Goal: Task Accomplishment & Management: Manage account settings

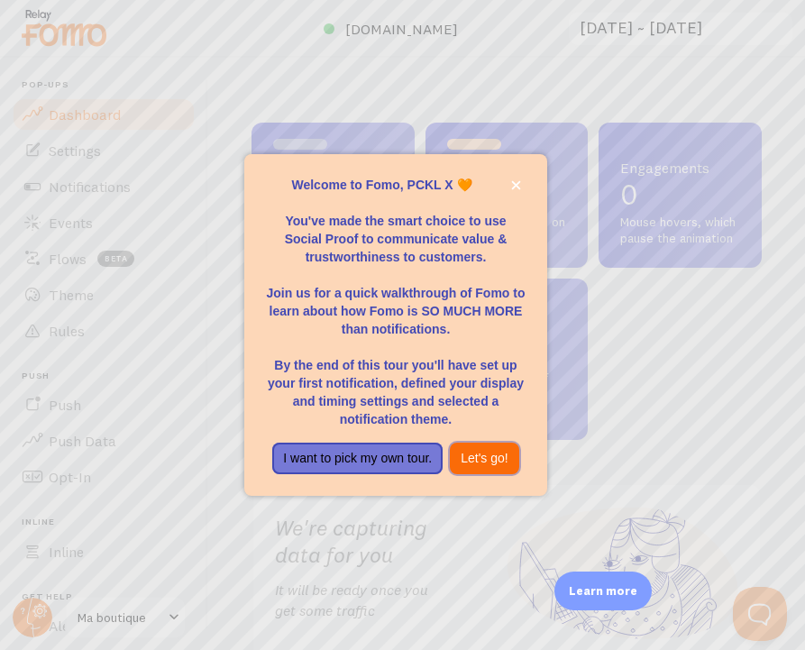
click at [478, 461] on button "Let's go!" at bounding box center [484, 459] width 69 height 32
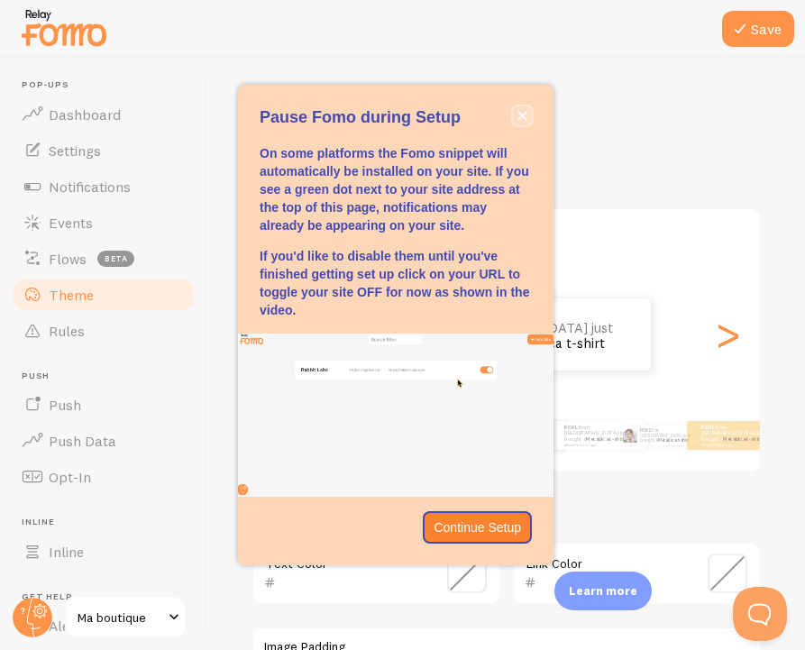
click at [517, 108] on button "close," at bounding box center [522, 115] width 19 height 19
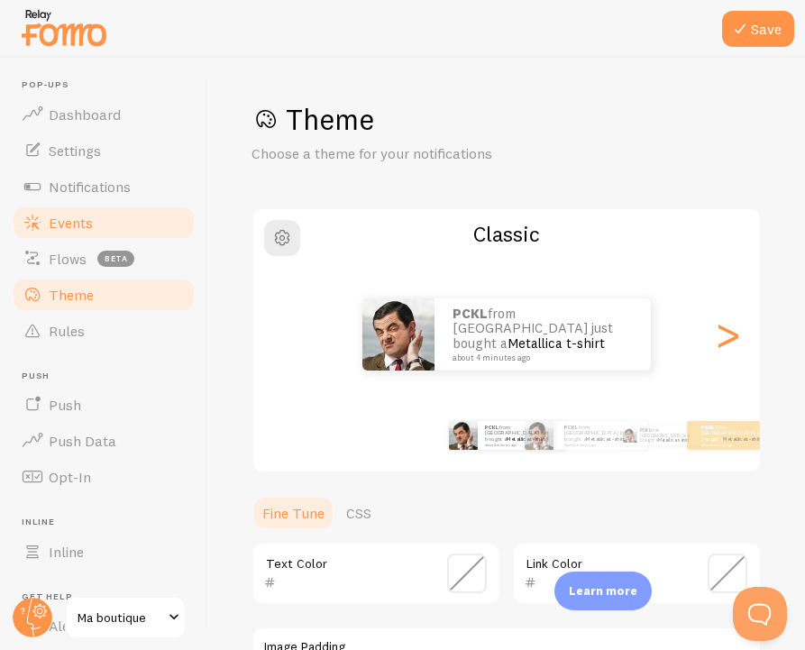
click at [92, 226] on link "Events" at bounding box center [104, 223] width 186 height 36
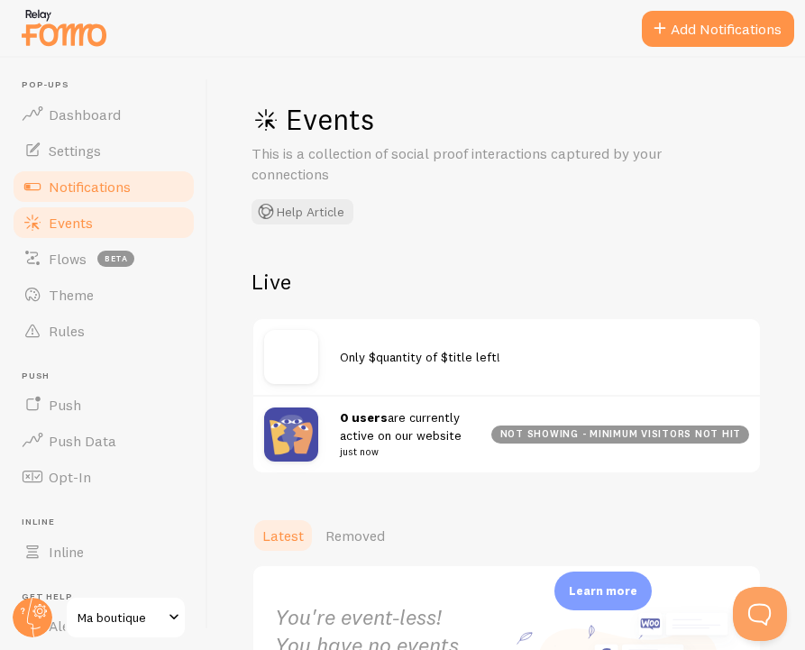
click at [107, 181] on span "Notifications" at bounding box center [90, 187] width 82 height 18
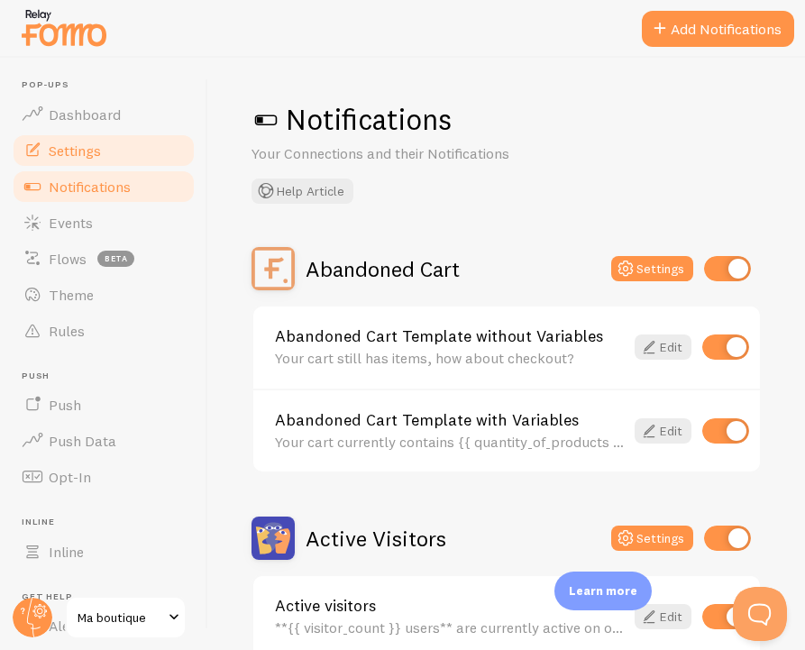
click at [107, 152] on link "Settings" at bounding box center [104, 151] width 186 height 36
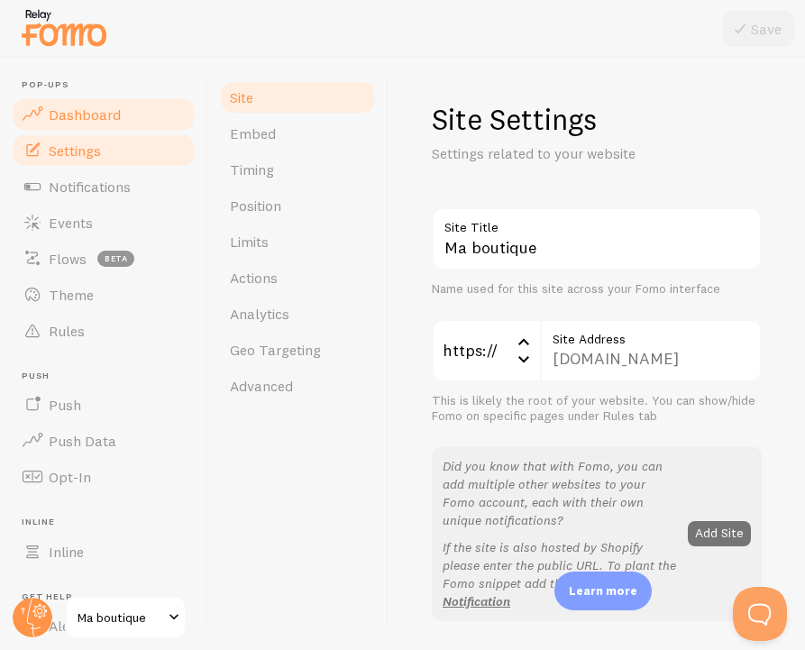
click at [109, 117] on span "Dashboard" at bounding box center [85, 115] width 72 height 18
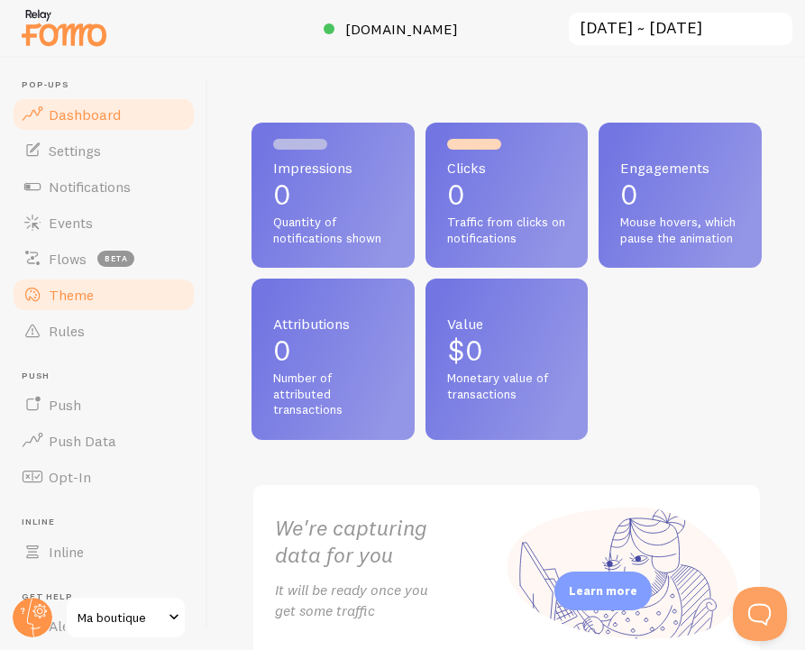
click at [124, 299] on link "Theme" at bounding box center [104, 295] width 186 height 36
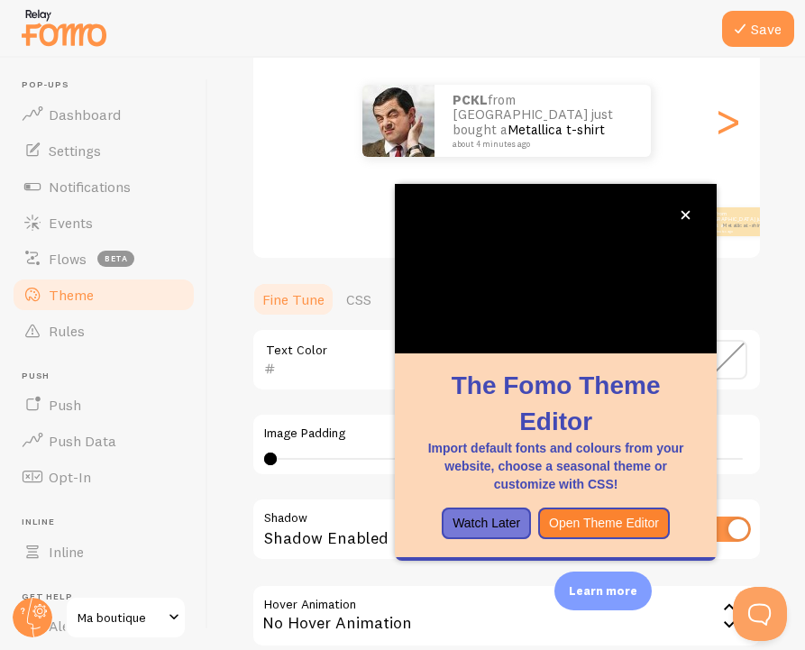
scroll to position [229, 0]
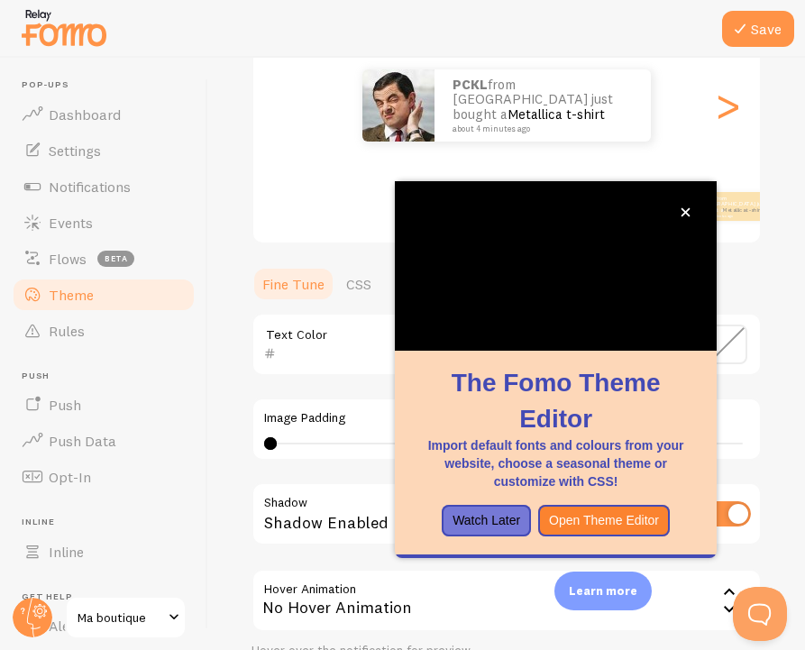
click at [230, 388] on div "Save Theme Choose a theme for your notifications Classic PCKL from [GEOGRAPHIC_…" at bounding box center [506, 354] width 597 height 593
click at [501, 516] on button "Watch Later" at bounding box center [486, 521] width 89 height 32
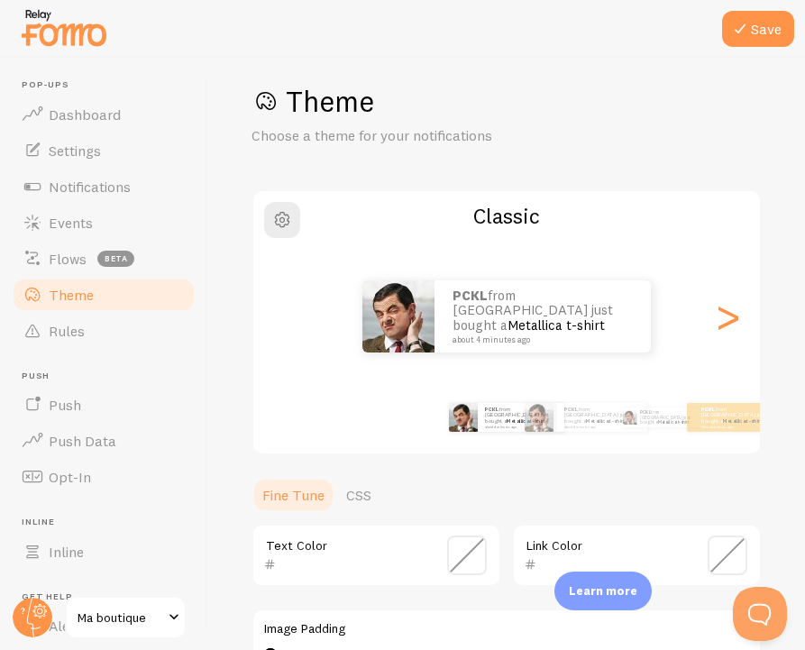
scroll to position [0, 0]
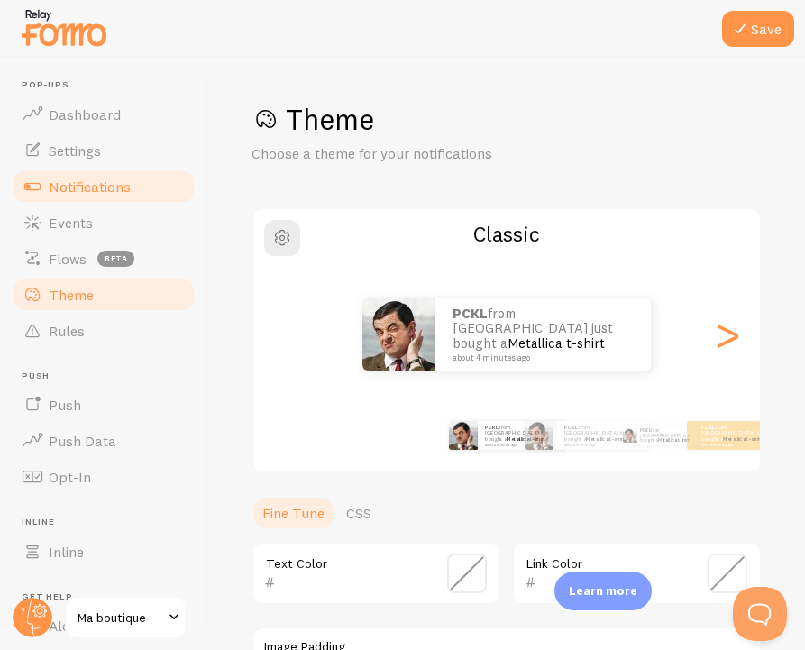
click at [143, 186] on link "Notifications" at bounding box center [104, 187] width 186 height 36
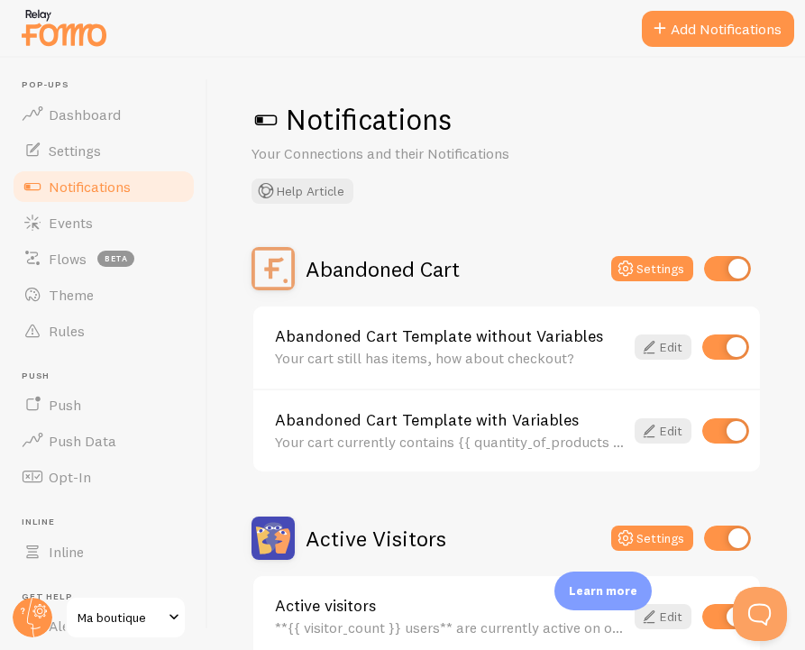
click at [742, 257] on input "checkbox" at bounding box center [727, 268] width 47 height 25
checkbox input "false"
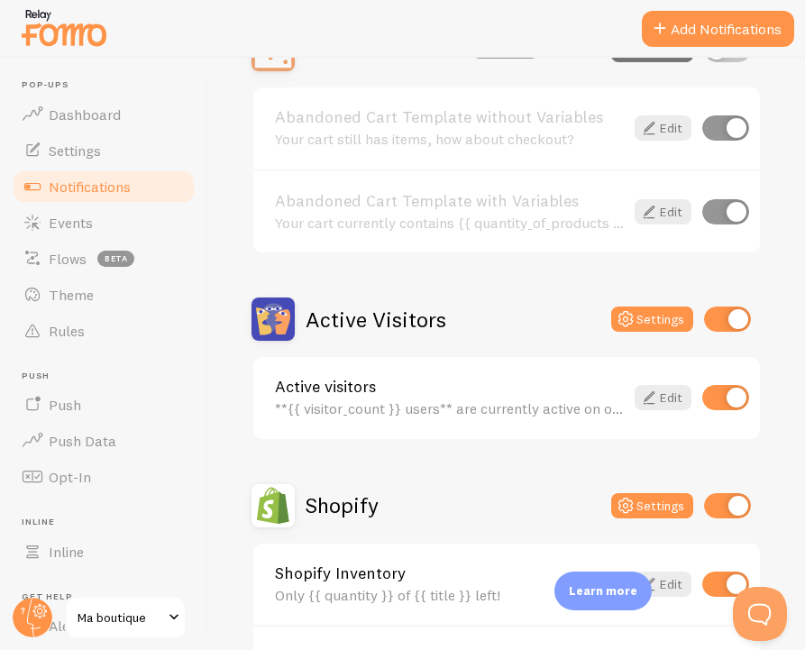
scroll to position [191, 0]
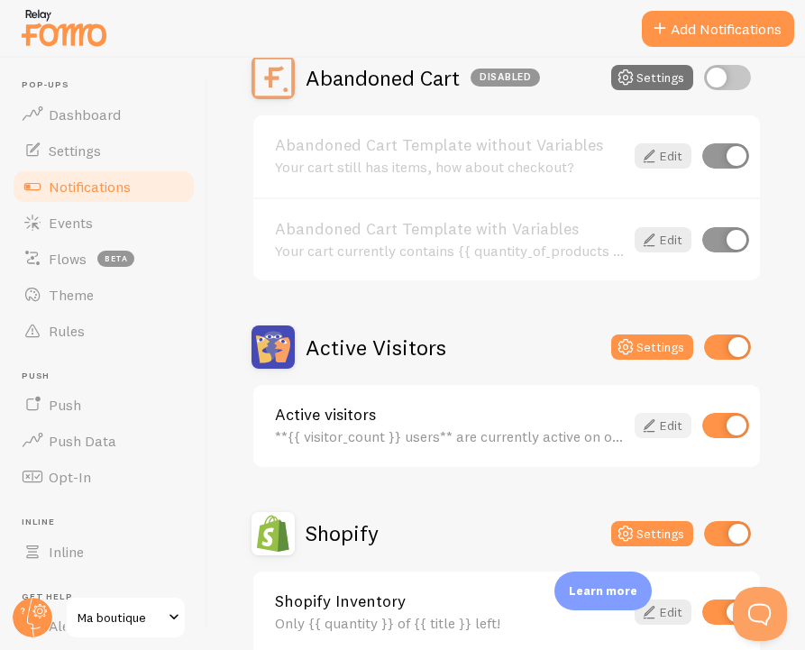
click at [653, 421] on icon at bounding box center [650, 426] width 22 height 22
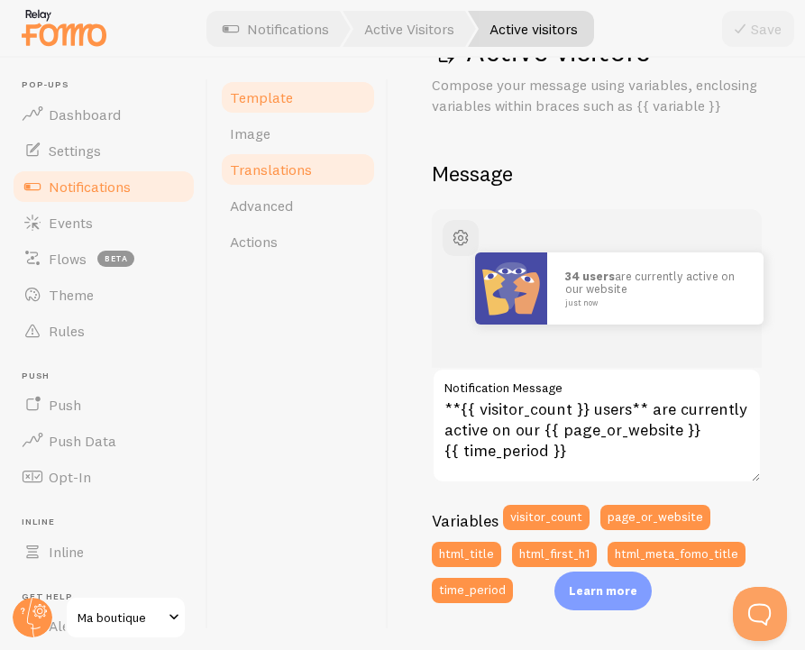
scroll to position [106, 0]
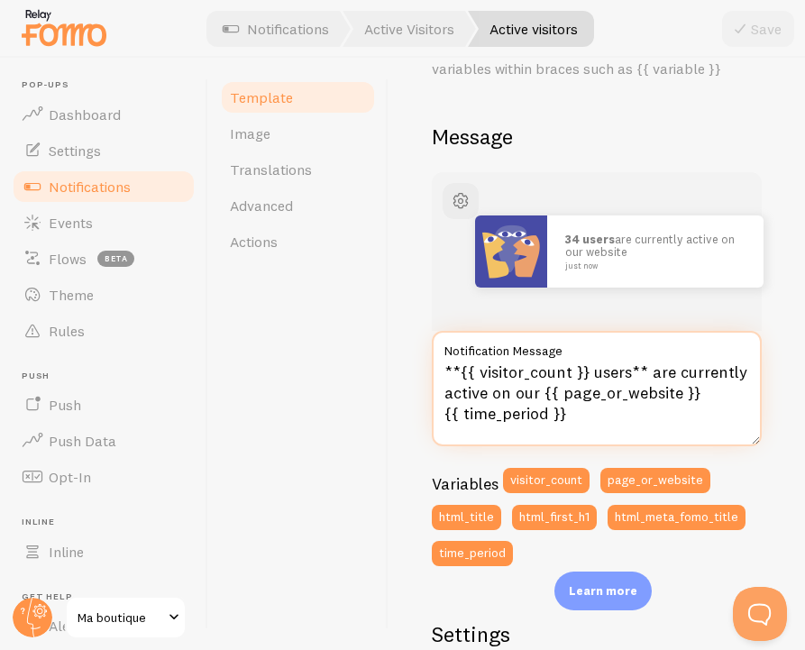
drag, startPoint x: 443, startPoint y: 372, endPoint x: 593, endPoint y: 445, distance: 166.6
click at [593, 446] on textarea "**{{ visitor_count }} users** are currently active on our {{ page_or_website }}…" at bounding box center [597, 388] width 330 height 115
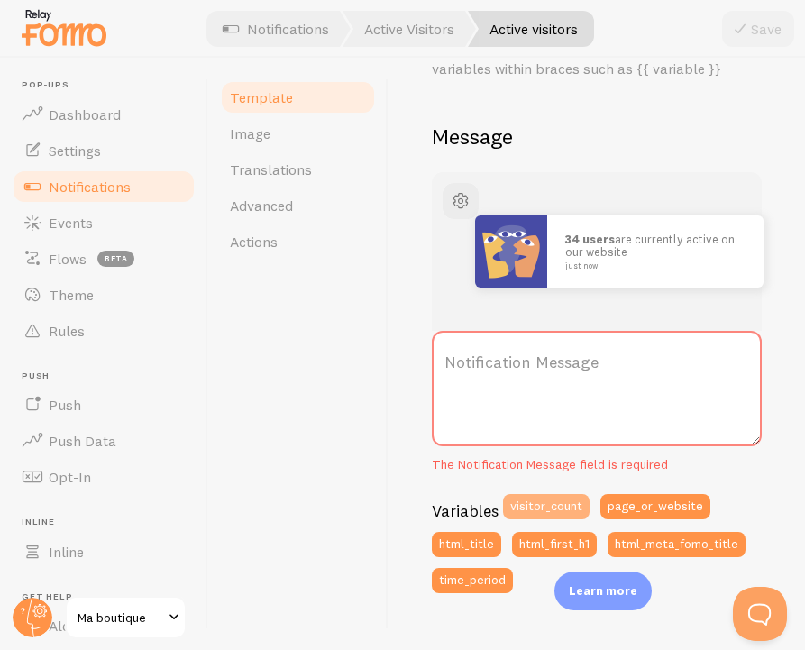
click at [541, 505] on button "visitor_count" at bounding box center [546, 506] width 87 height 25
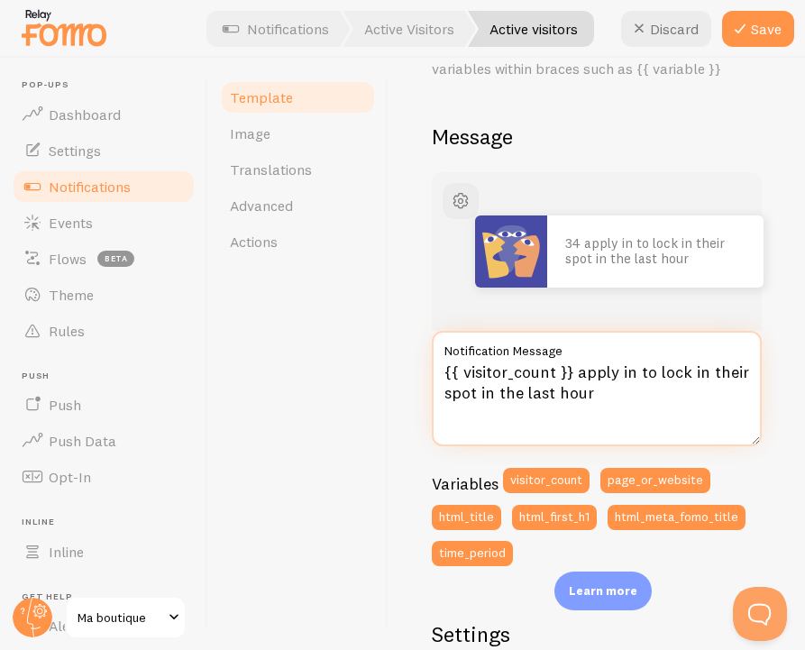
type textarea "{{ visitor_count }} apply in to lock in their spot in the last hour"
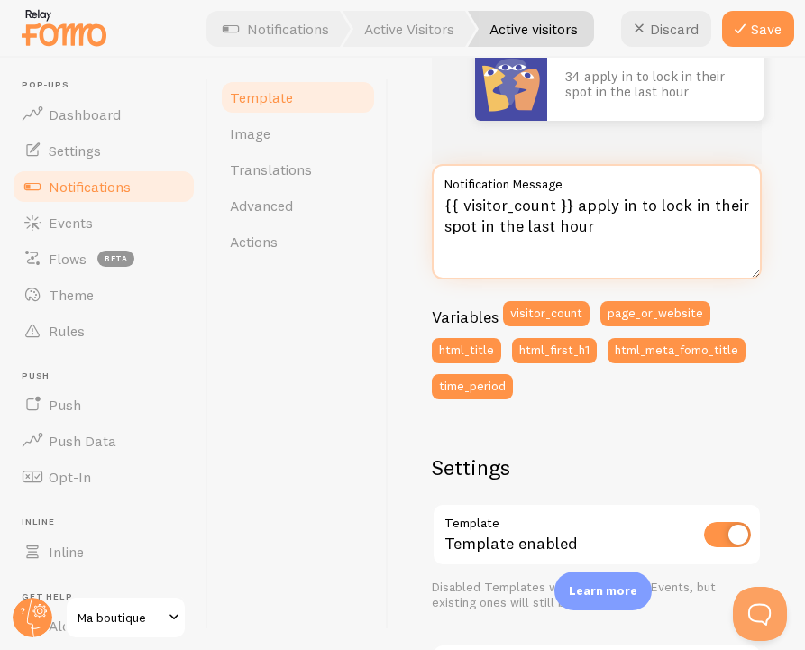
scroll to position [249, 0]
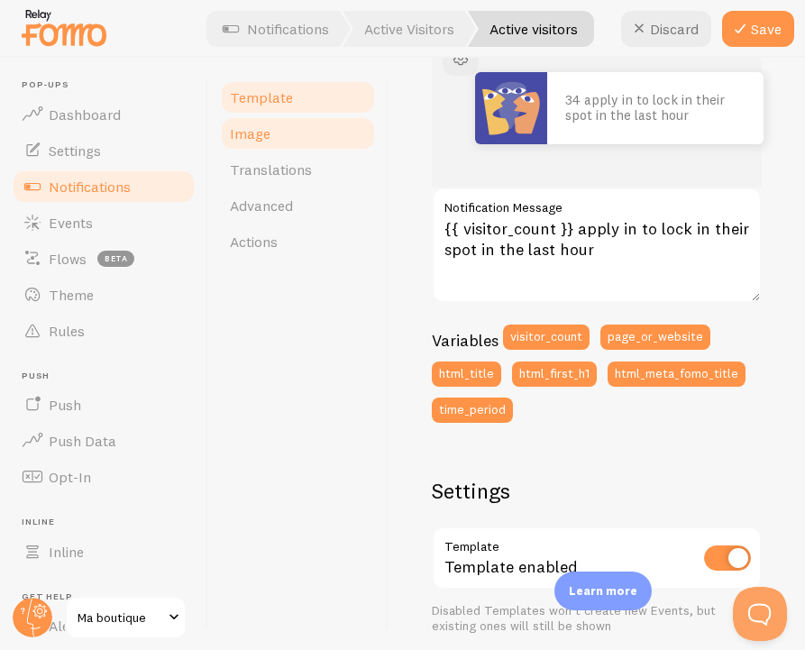
click at [305, 127] on link "Image" at bounding box center [298, 133] width 158 height 36
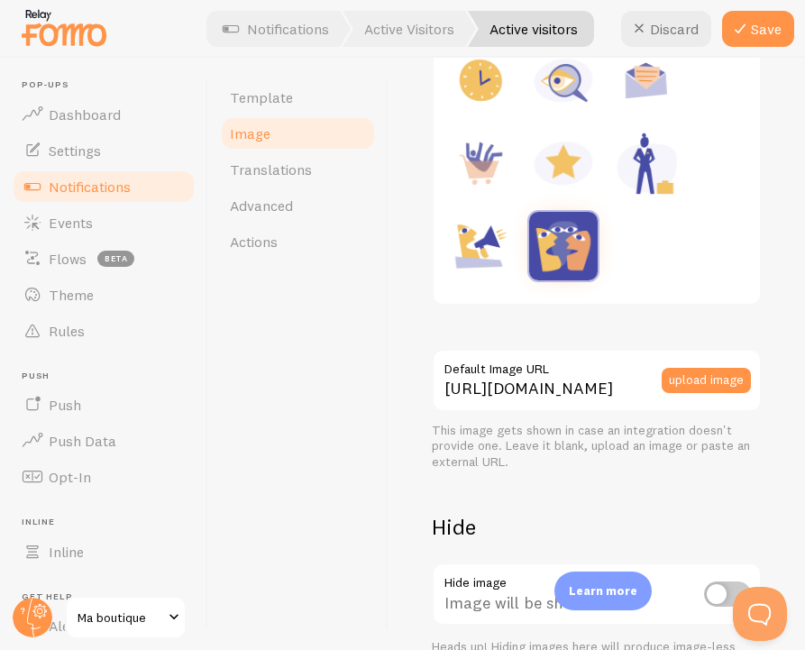
scroll to position [469, 0]
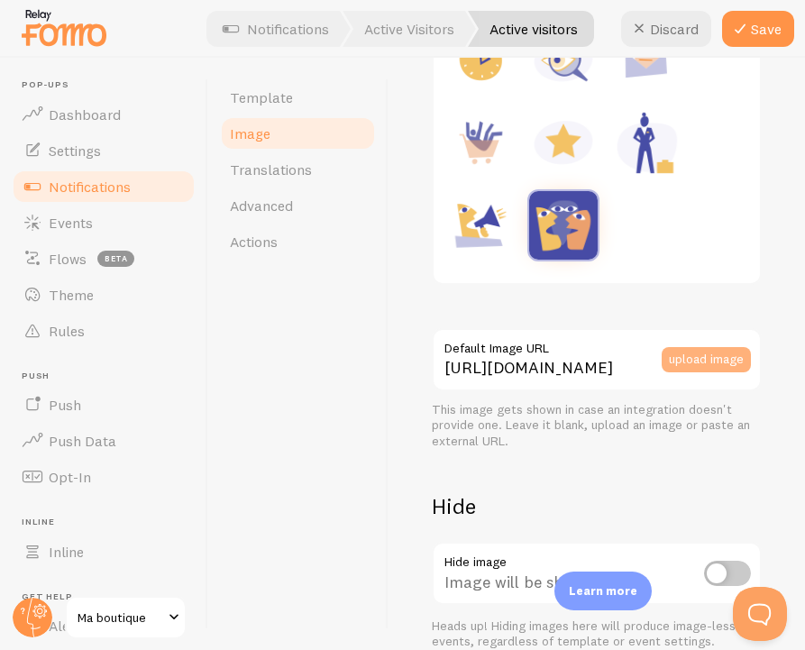
click at [724, 351] on button "upload image" at bounding box center [706, 359] width 89 height 25
click at [674, 367] on button "upload image" at bounding box center [706, 359] width 89 height 25
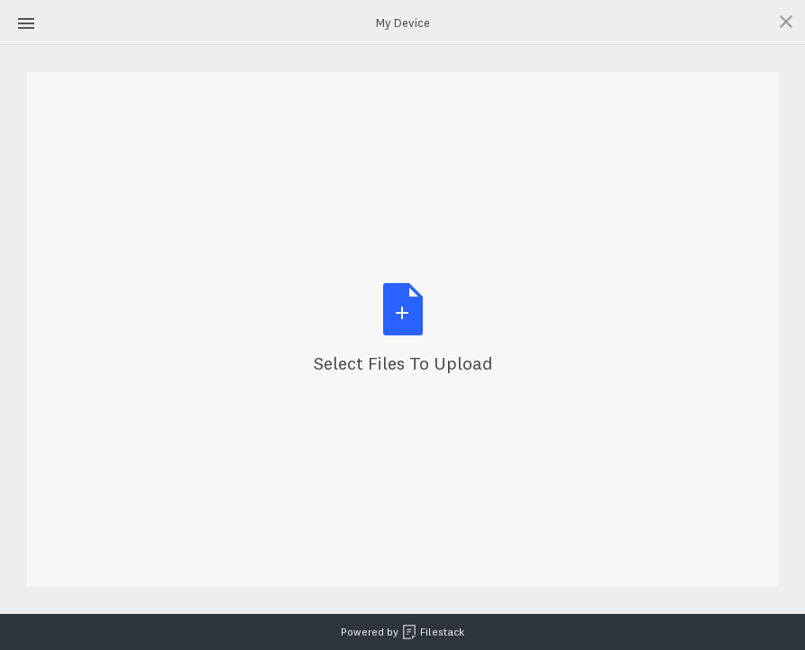
click at [420, 326] on div "Select Files to Upload or Drag and Drop, Copy and Paste Files" at bounding box center [403, 329] width 179 height 93
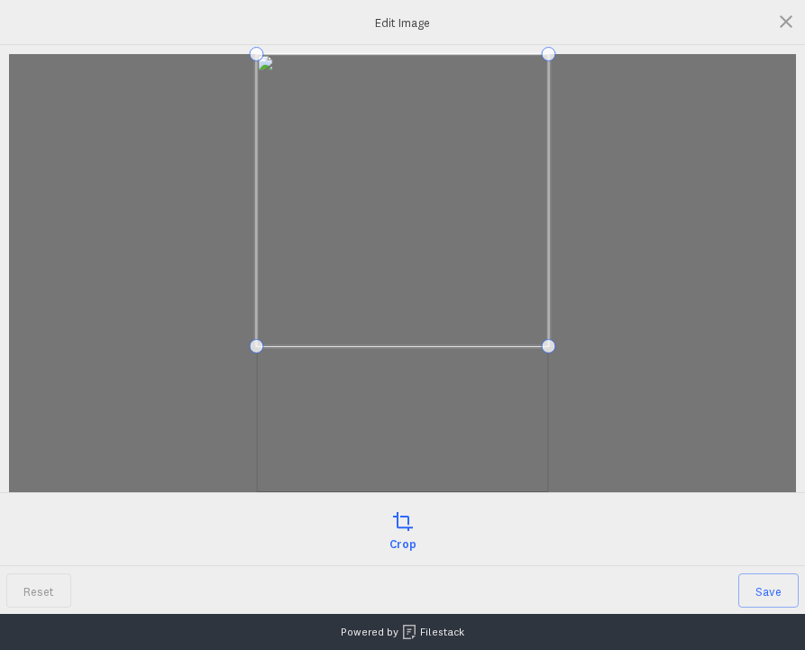
click at [518, 179] on span at bounding box center [403, 200] width 292 height 292
click at [567, 341] on div at bounding box center [402, 273] width 787 height 438
click at [556, 344] on span at bounding box center [549, 346] width 14 height 14
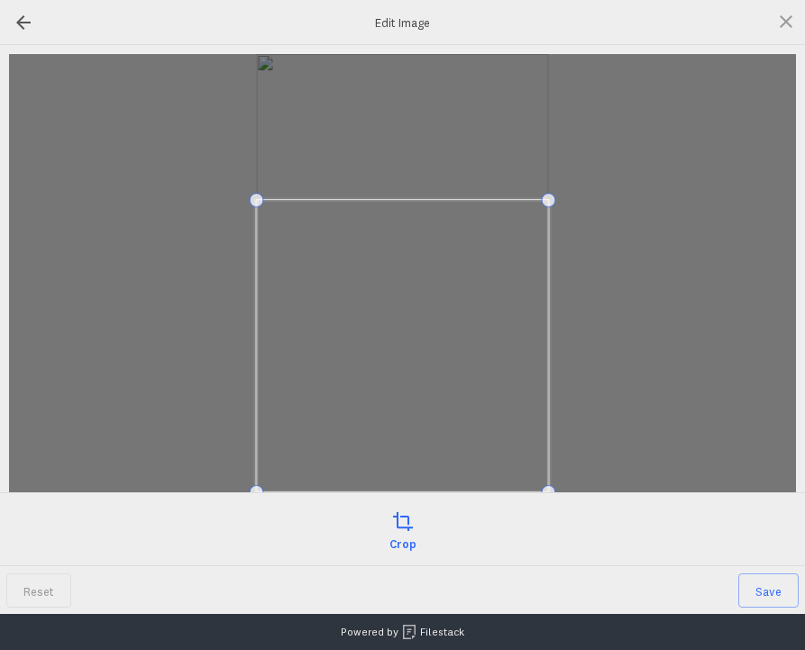
click at [511, 402] on span at bounding box center [403, 346] width 292 height 292
click at [46, 584] on span "Reset" at bounding box center [38, 591] width 65 height 34
click at [787, 18] on span at bounding box center [787, 22] width 20 height 20
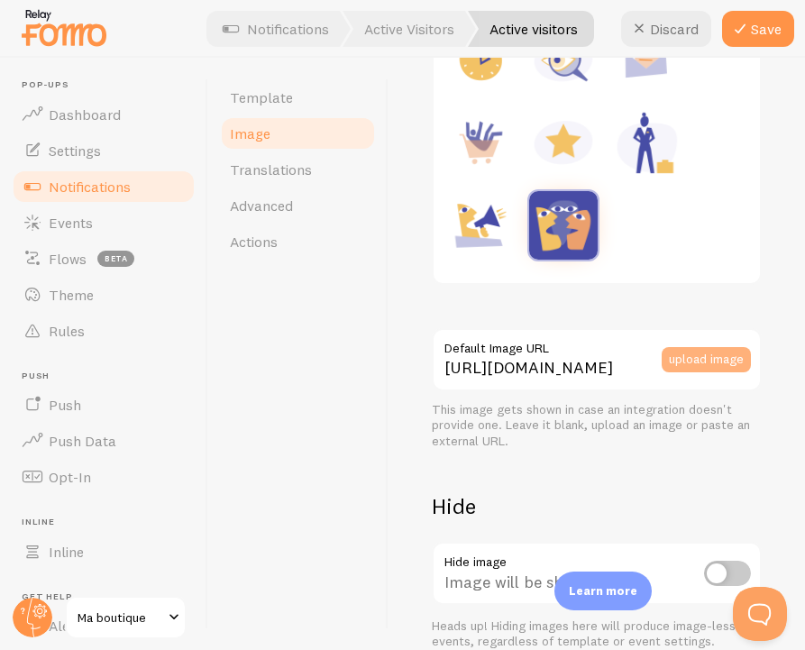
click at [685, 361] on button "upload image" at bounding box center [706, 359] width 89 height 25
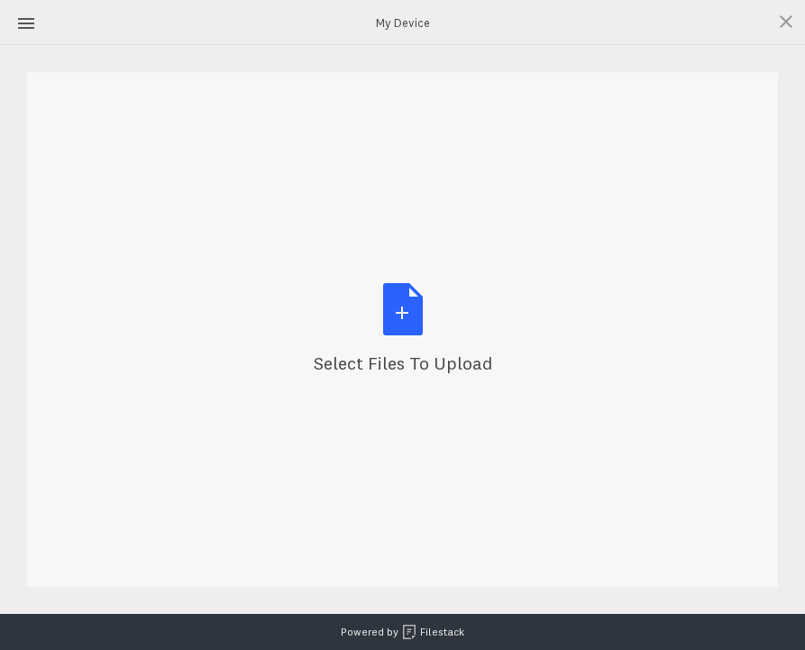
click at [411, 301] on div "Select Files to Upload or Drag and Drop, Copy and Paste Files" at bounding box center [403, 329] width 179 height 93
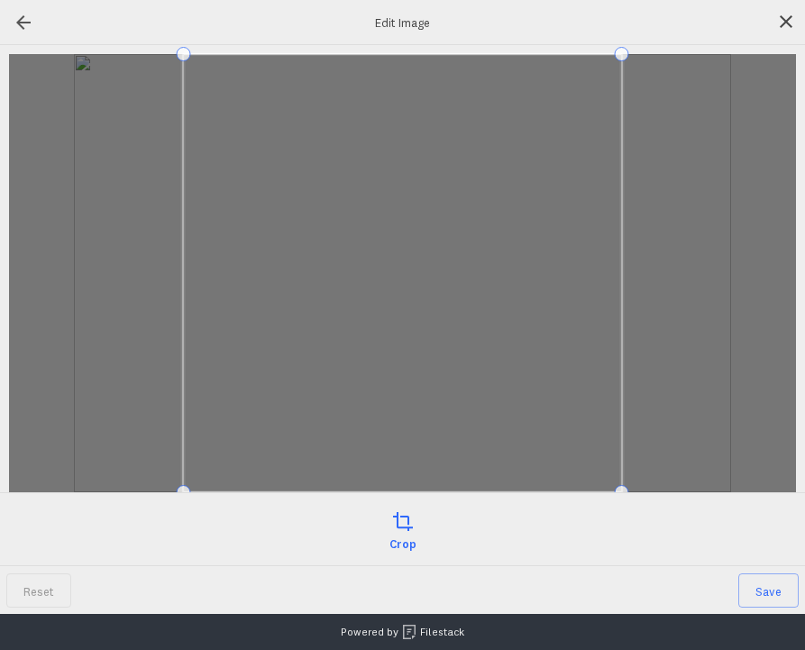
click at [788, 15] on span at bounding box center [787, 22] width 20 height 20
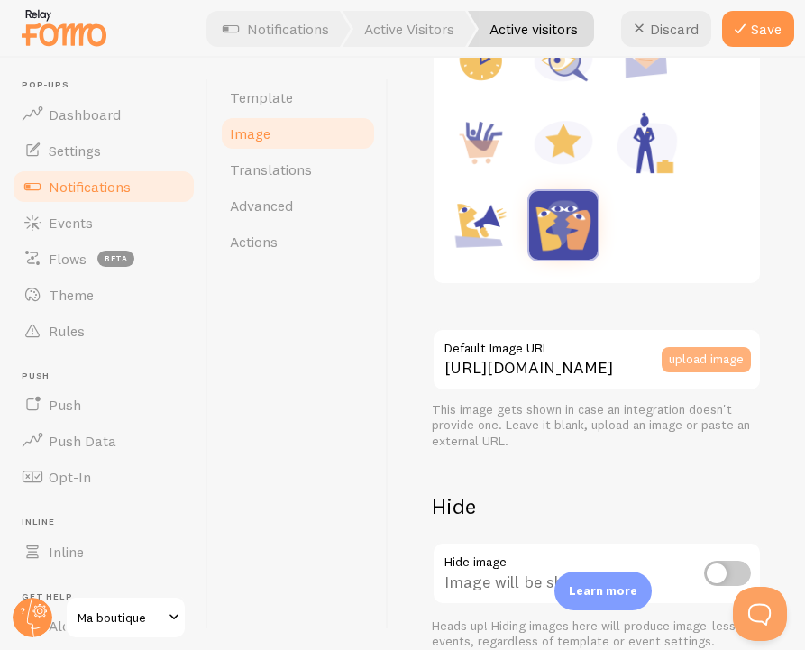
click at [691, 361] on button "upload image" at bounding box center [706, 359] width 89 height 25
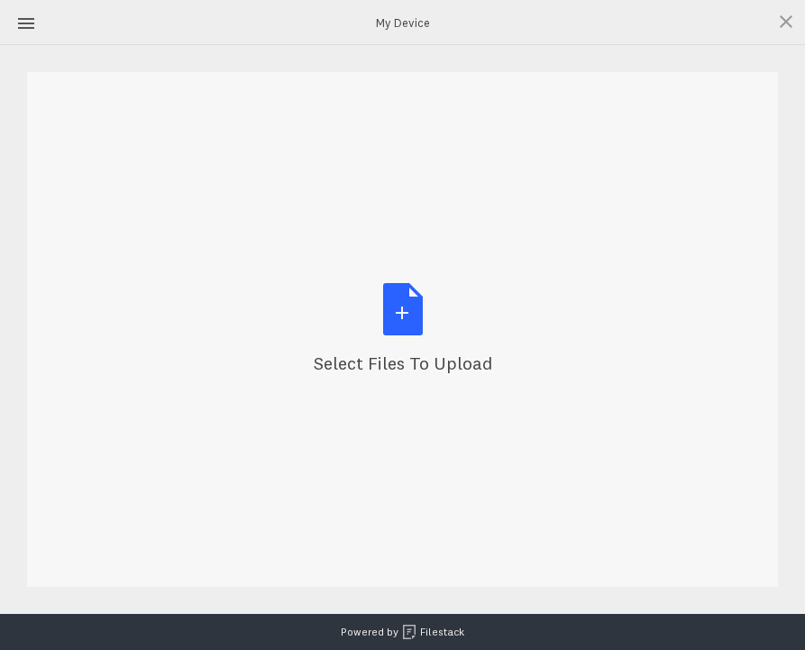
click at [449, 317] on div "Select Files to Upload or Drag and Drop, Copy and Paste Files" at bounding box center [403, 329] width 179 height 93
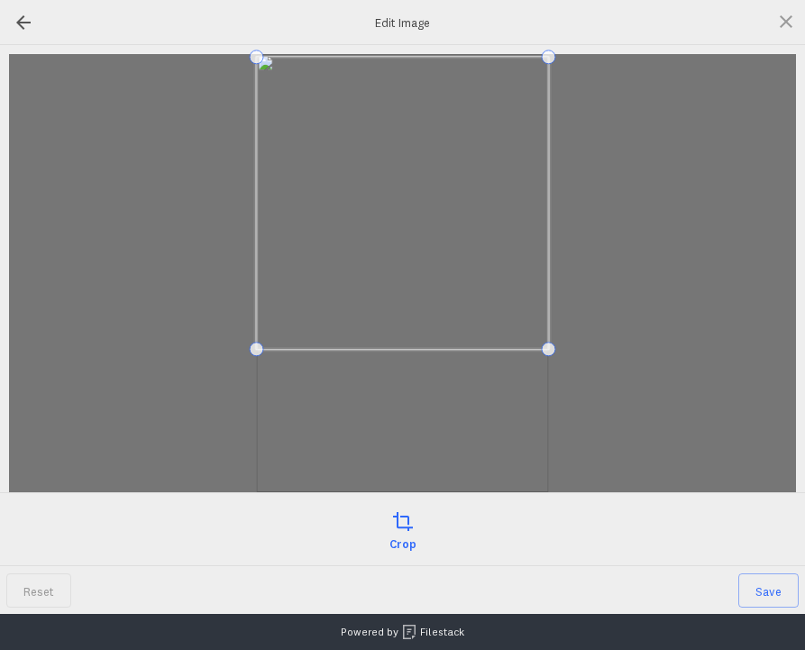
click at [501, 244] on span at bounding box center [403, 203] width 292 height 292
click at [766, 587] on span "Save" at bounding box center [769, 591] width 60 height 34
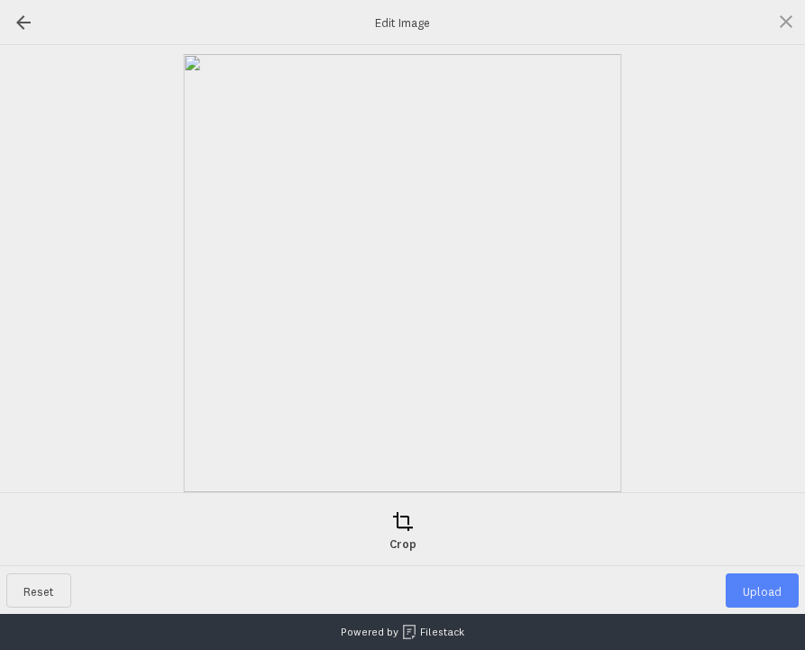
click at [778, 582] on span "Upload" at bounding box center [762, 591] width 73 height 34
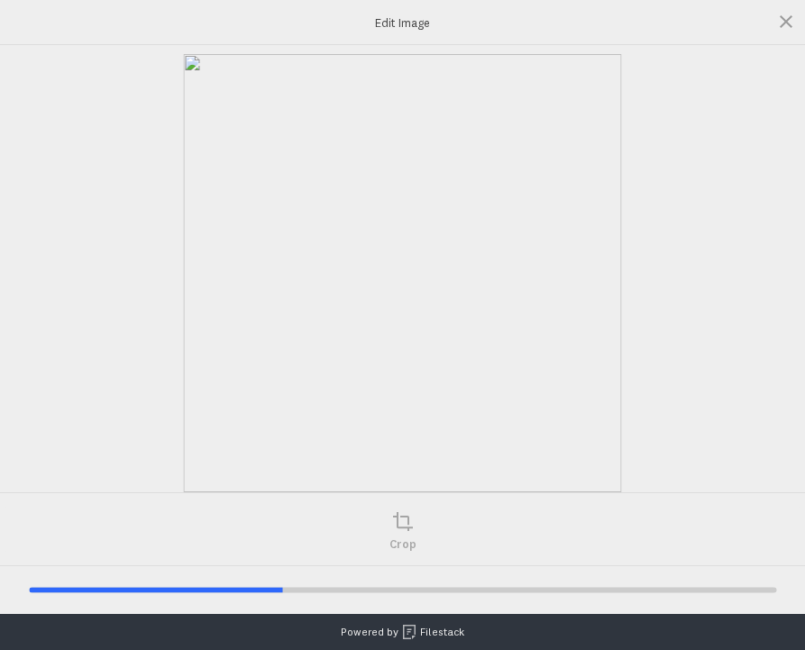
type input "[URL][DOMAIN_NAME][DOMAIN_NAME]"
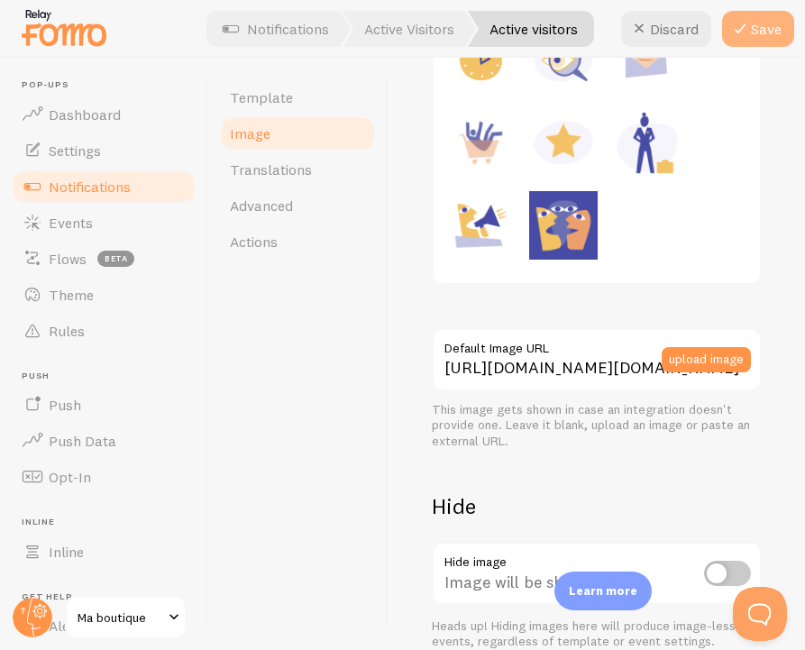
click at [735, 29] on icon at bounding box center [741, 29] width 22 height 22
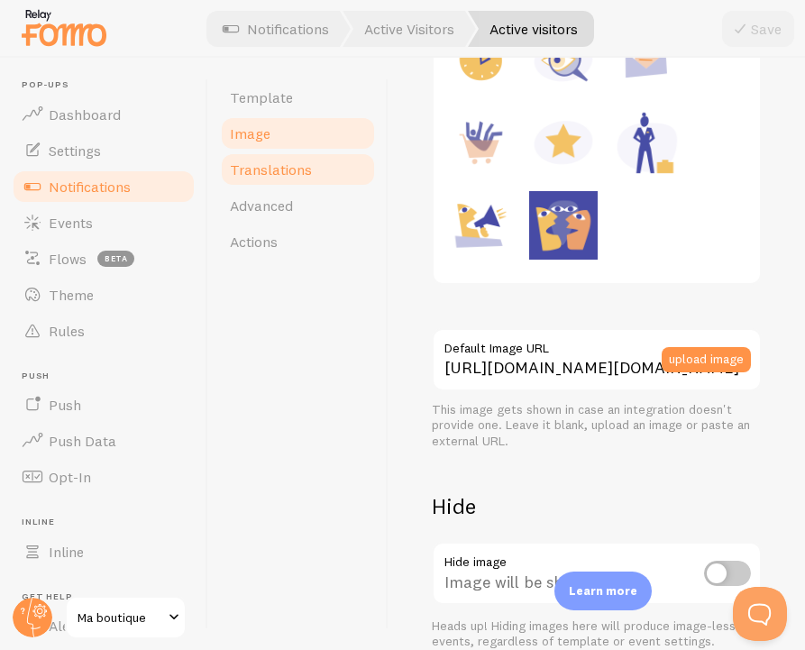
click at [299, 164] on span "Translations" at bounding box center [271, 170] width 82 height 18
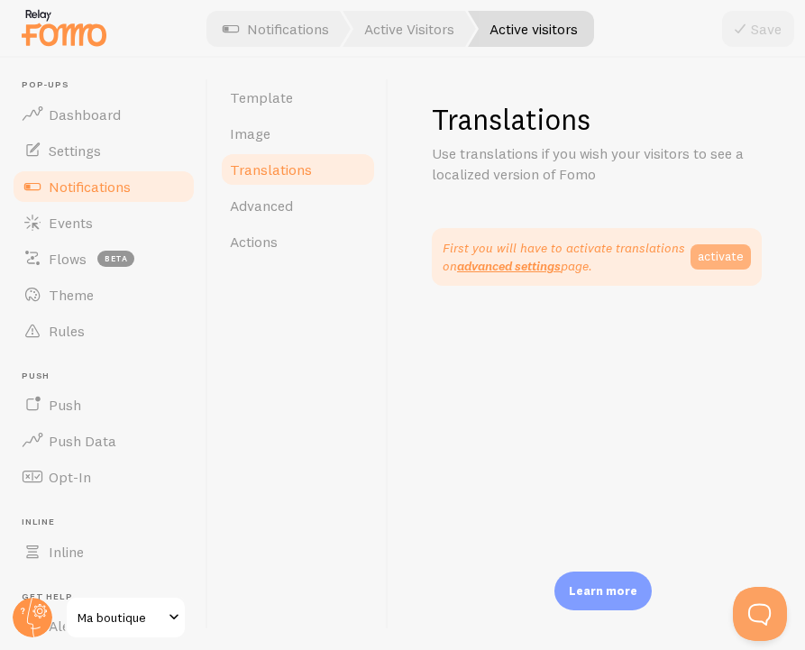
click at [730, 257] on link "activate" at bounding box center [721, 256] width 60 height 25
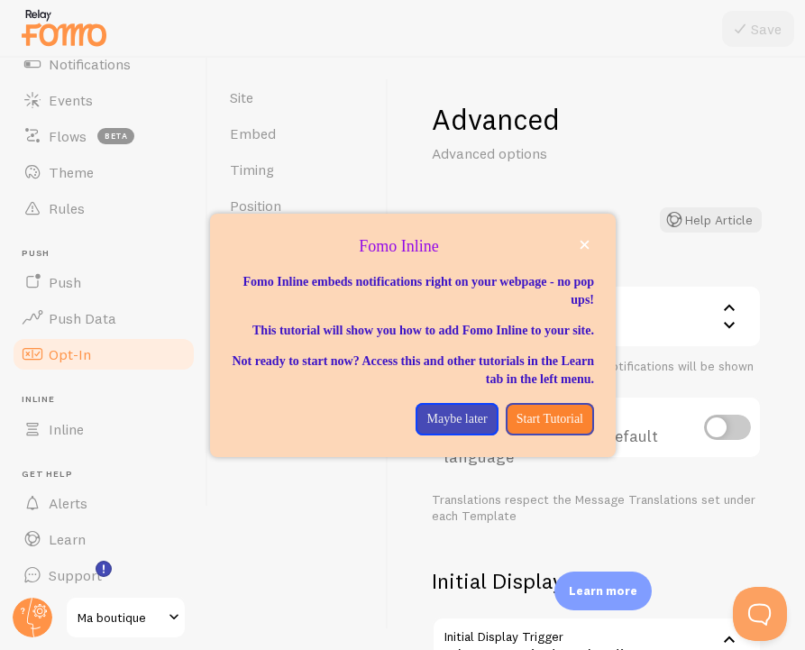
scroll to position [131, 0]
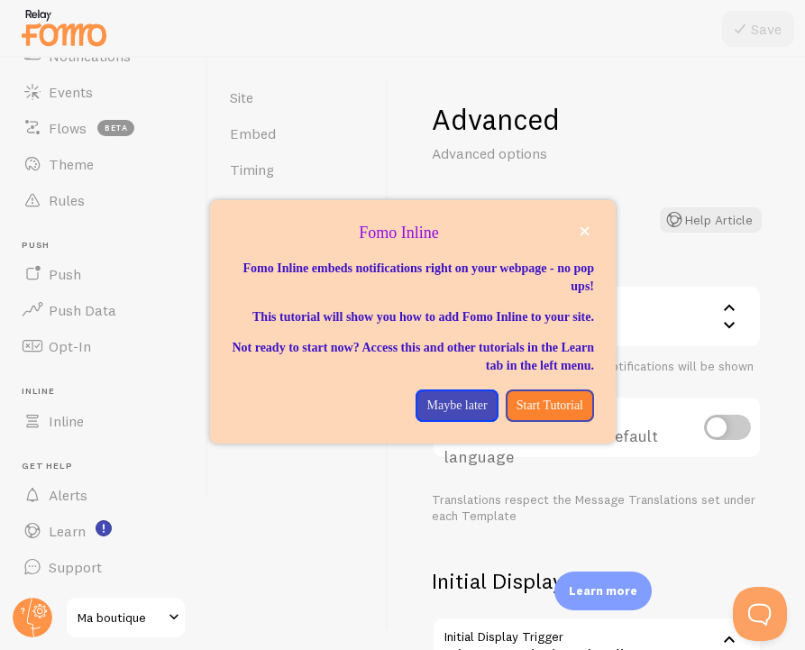
click at [306, 563] on div "Site Embed Timing Position Limits Actions Analytics Geo Targeting Advanced" at bounding box center [298, 354] width 180 height 593
click at [422, 422] on button "Maybe later" at bounding box center [457, 406] width 82 height 32
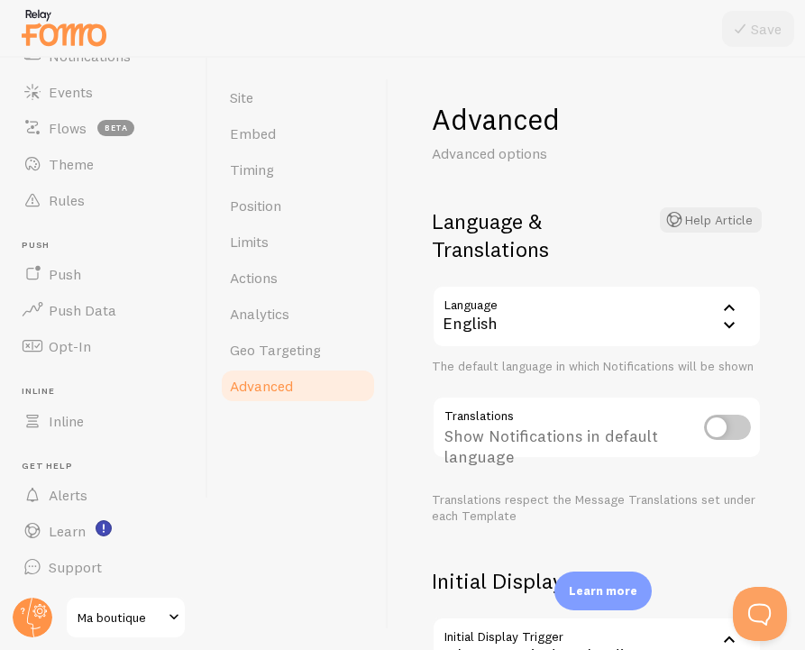
scroll to position [0, 0]
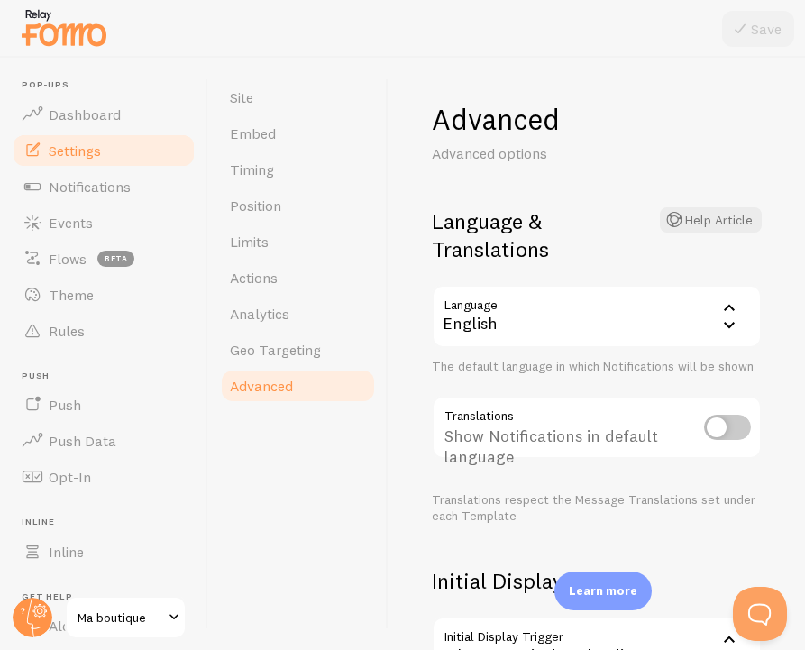
click at [112, 152] on link "Settings" at bounding box center [104, 151] width 186 height 36
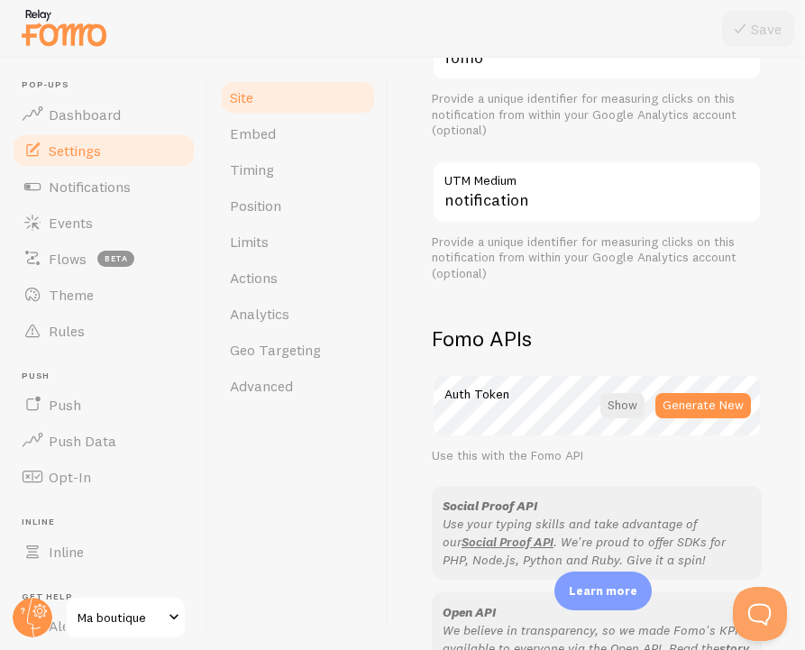
scroll to position [897, 0]
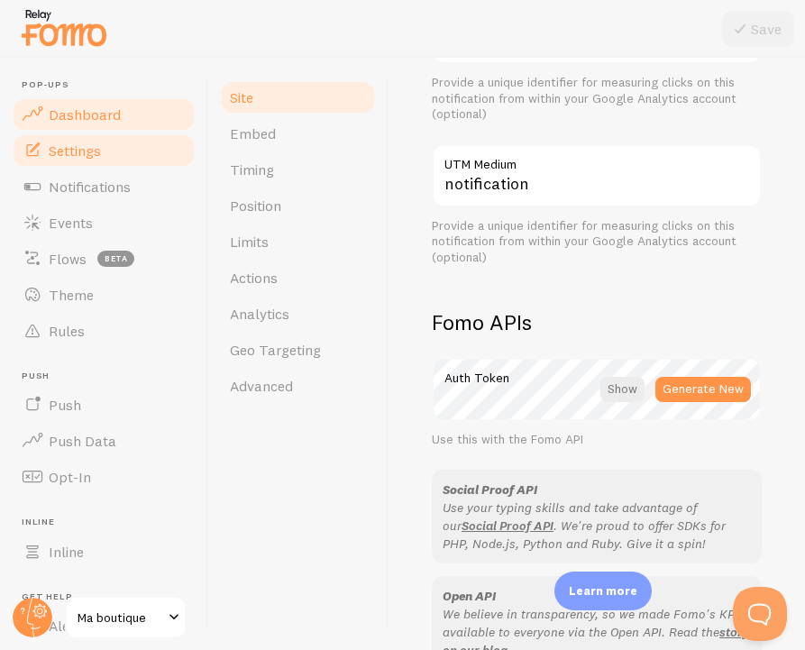
click at [106, 117] on span "Dashboard" at bounding box center [85, 115] width 72 height 18
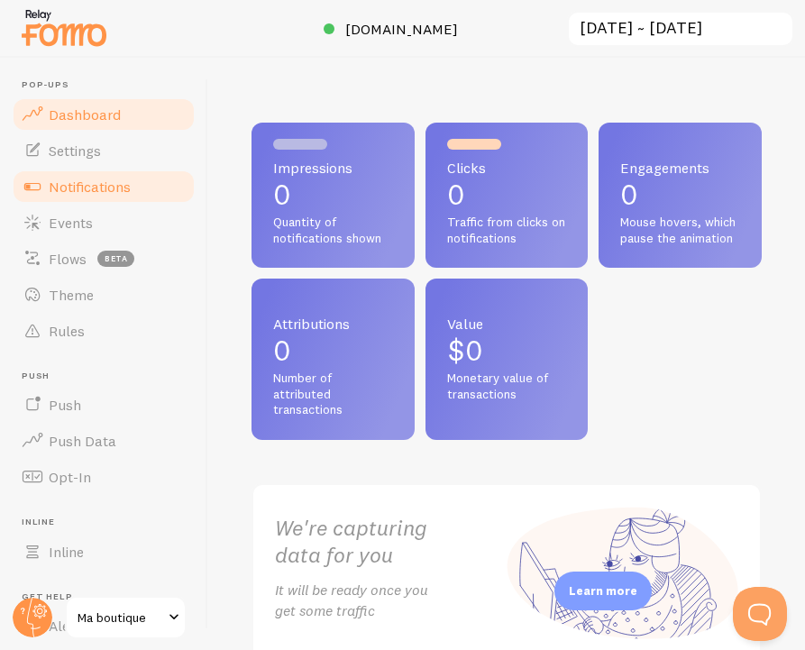
click at [104, 195] on span "Notifications" at bounding box center [90, 187] width 82 height 18
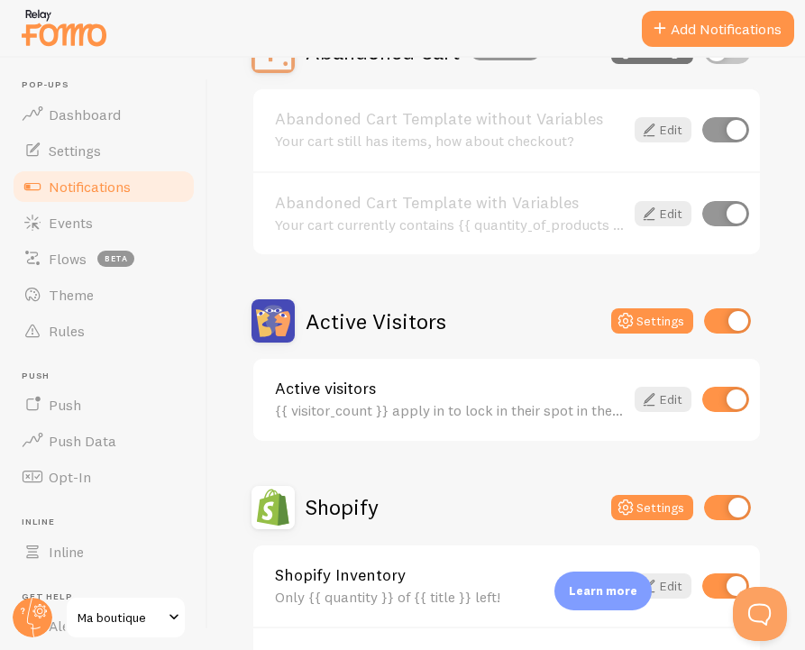
scroll to position [381, 0]
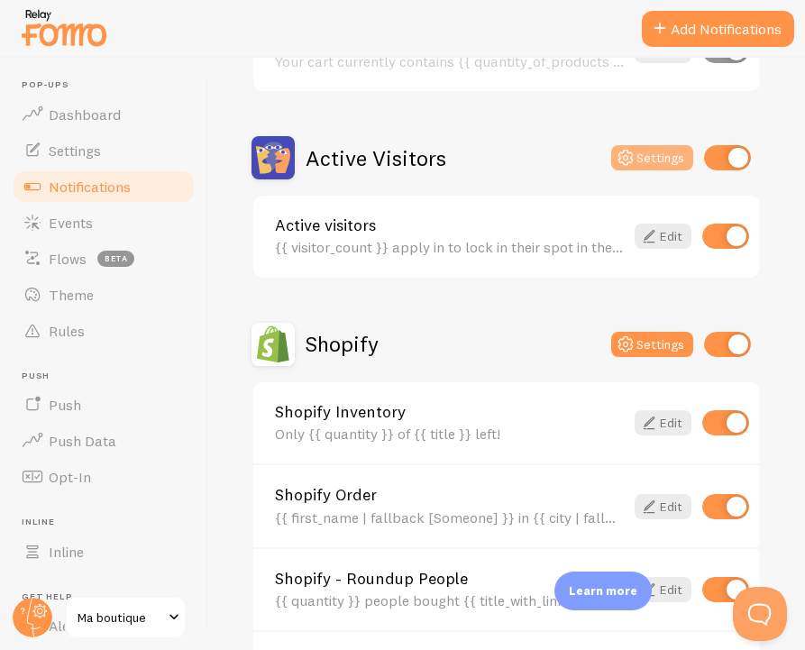
click at [621, 160] on icon at bounding box center [626, 158] width 22 height 22
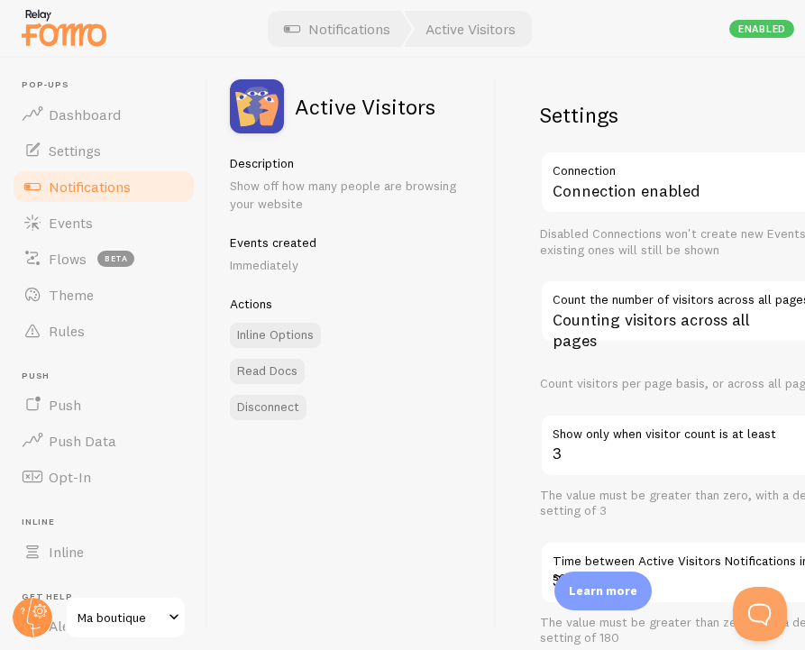
click at [137, 183] on link "Notifications" at bounding box center [104, 187] width 186 height 36
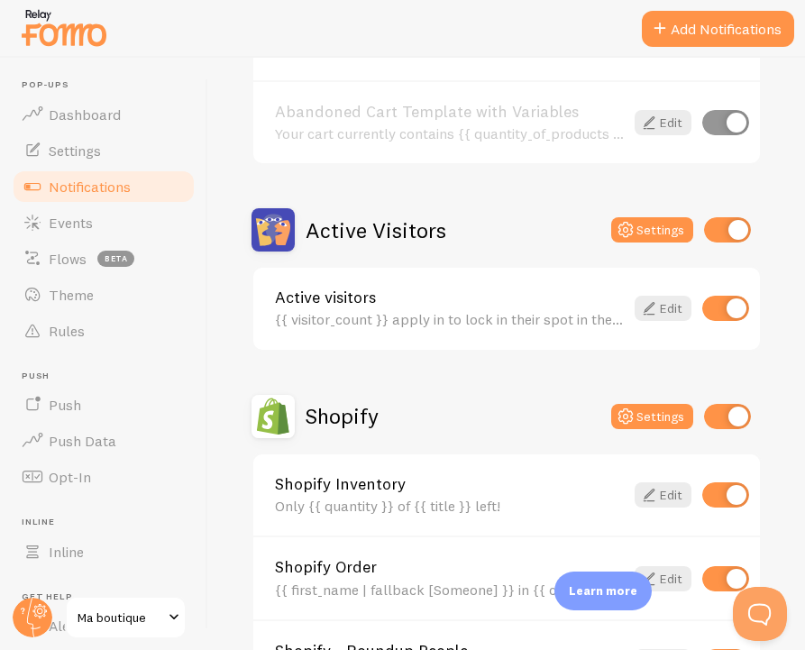
scroll to position [361, 0]
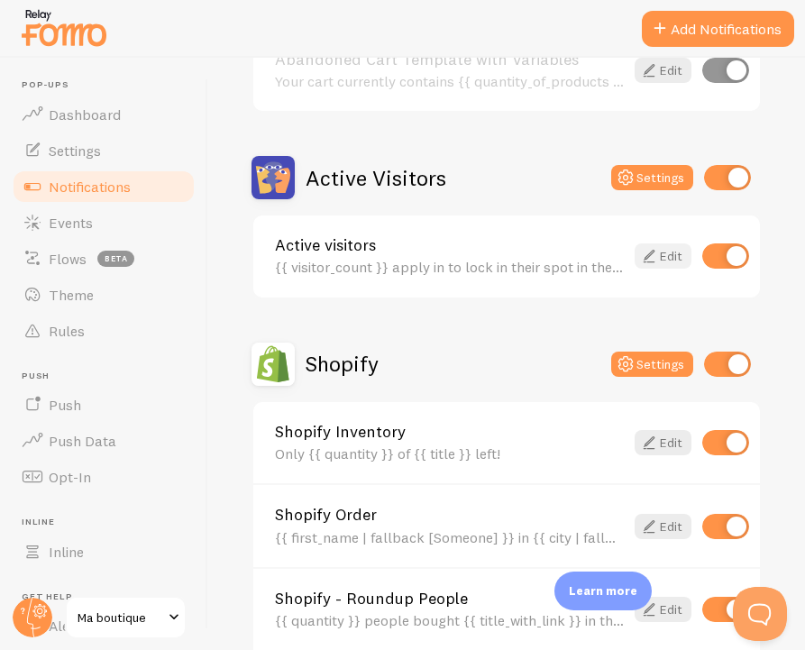
click at [650, 266] on icon at bounding box center [650, 256] width 22 height 22
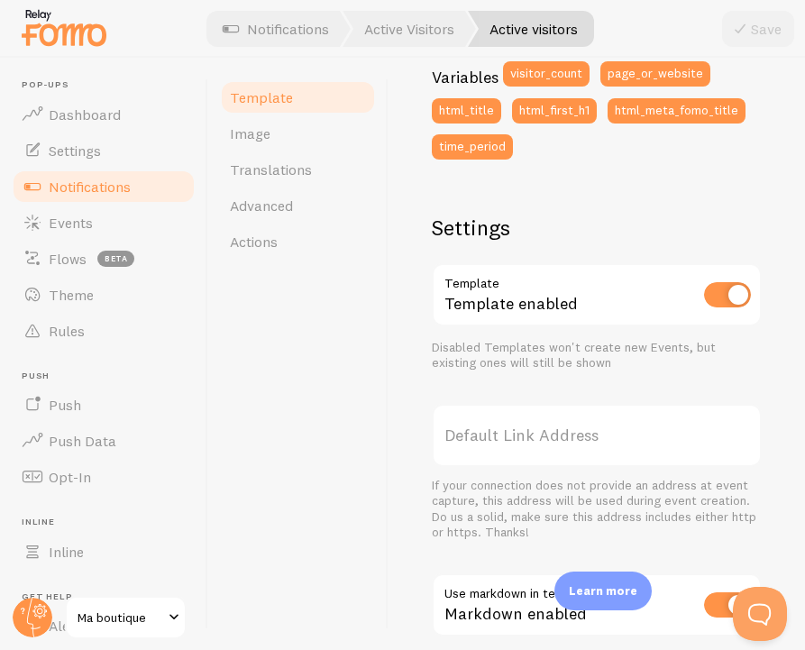
scroll to position [419, 0]
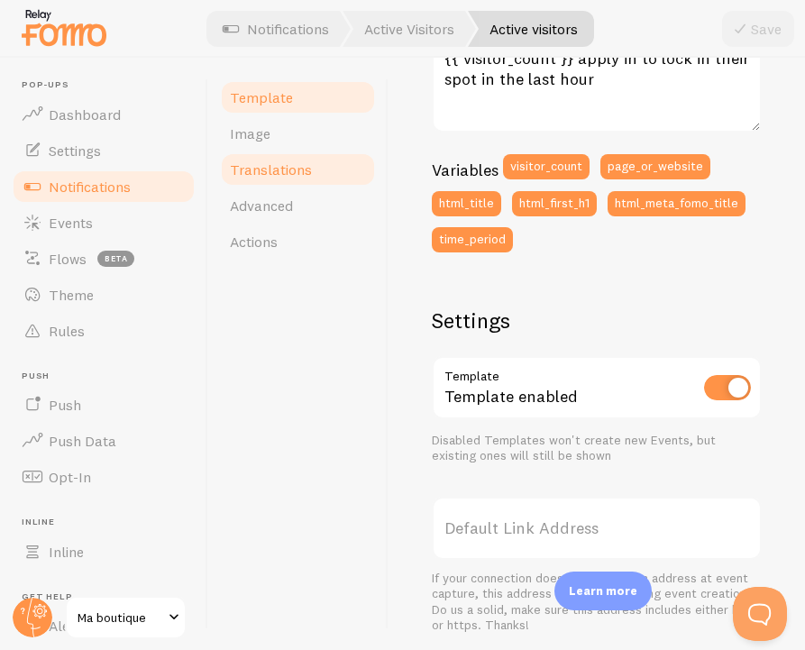
click at [278, 177] on span "Translations" at bounding box center [271, 170] width 82 height 18
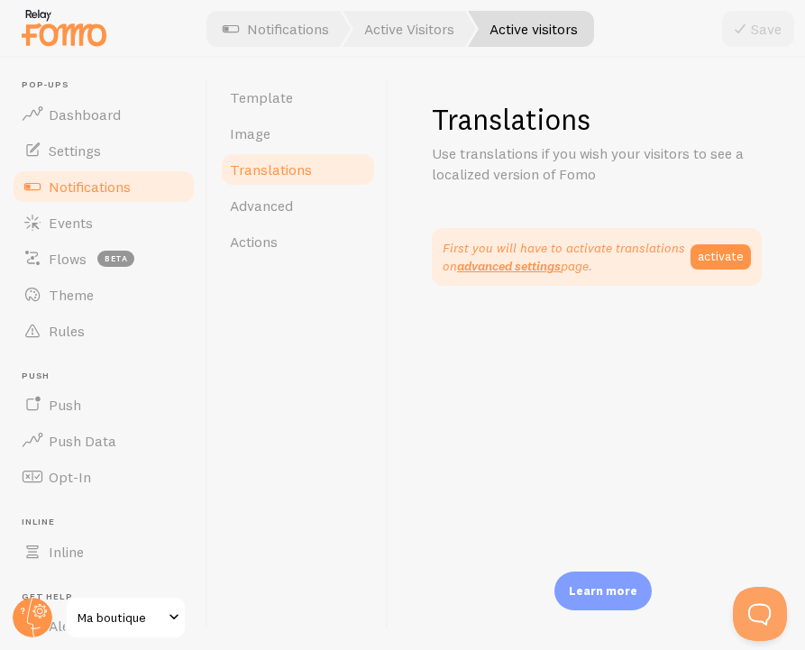
click at [116, 194] on span "Notifications" at bounding box center [90, 187] width 82 height 18
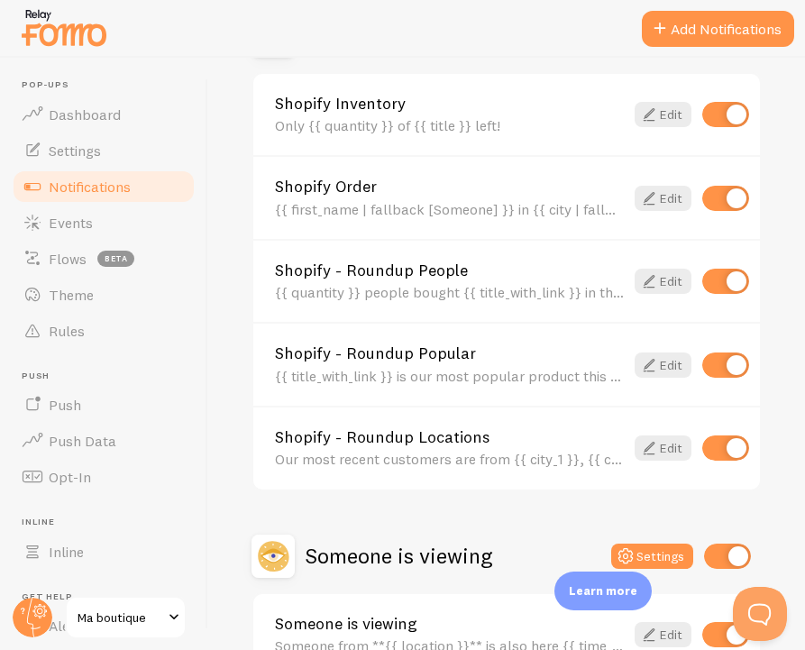
scroll to position [803, 0]
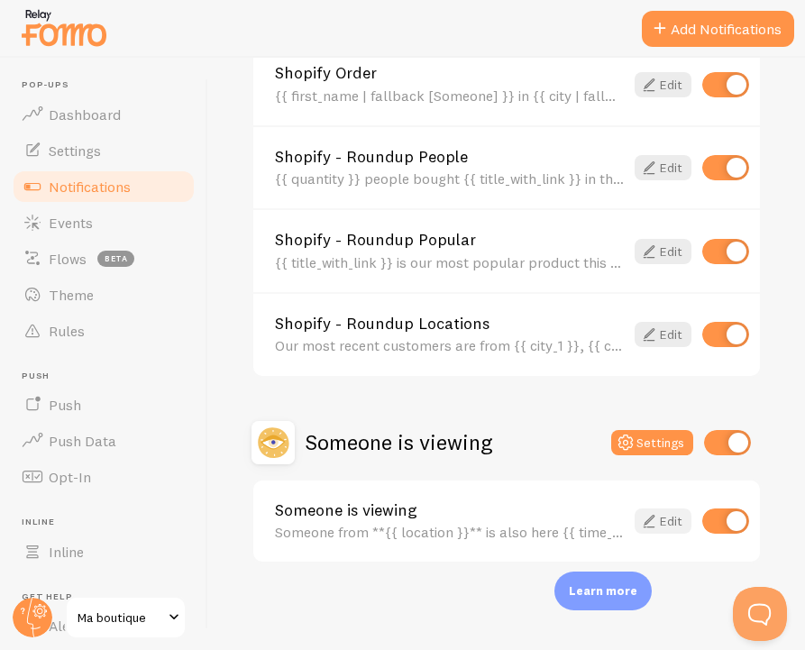
click at [671, 521] on link "Edit" at bounding box center [663, 521] width 57 height 25
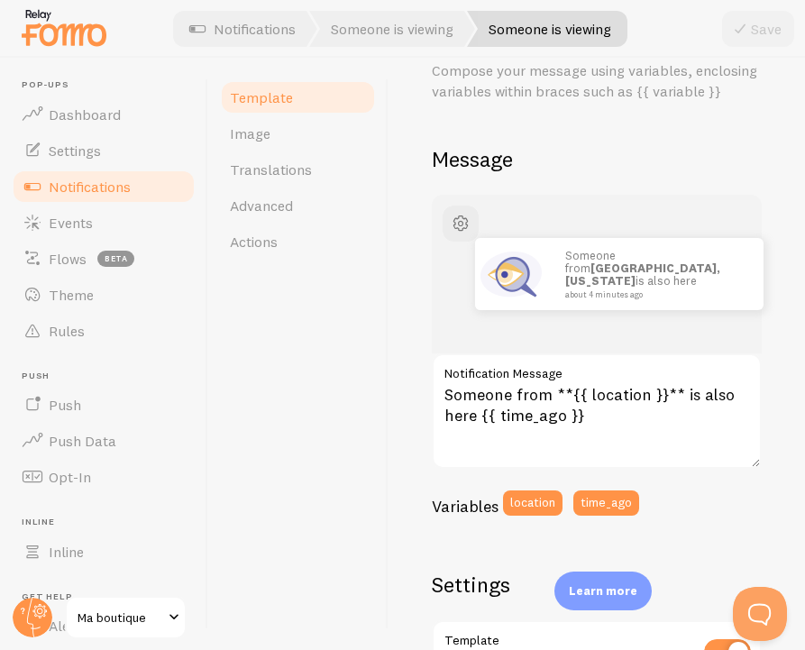
scroll to position [90, 0]
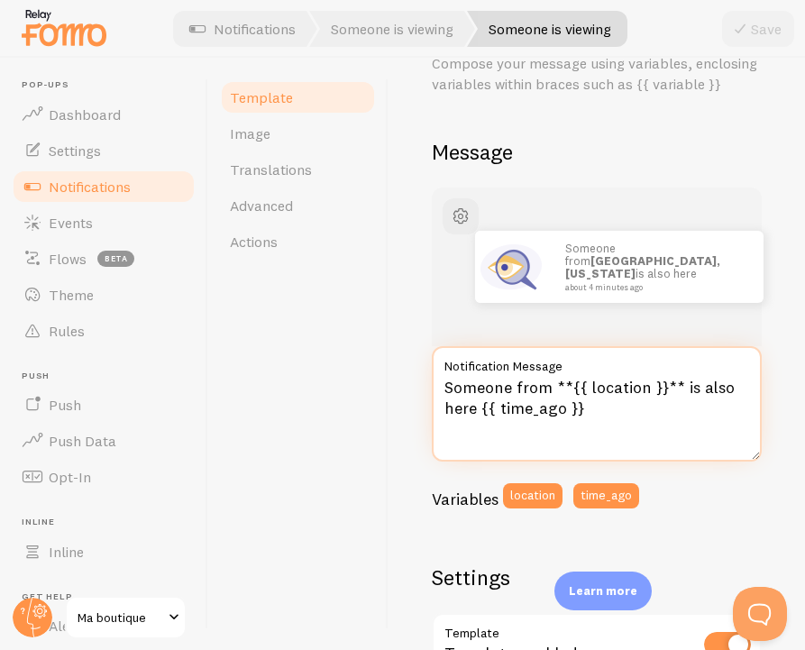
drag, startPoint x: 603, startPoint y: 418, endPoint x: 403, endPoint y: 349, distance: 211.6
click at [403, 349] on div "Someone is viewing Compose your message using variables, enclosing variables wi…" at bounding box center [597, 354] width 417 height 593
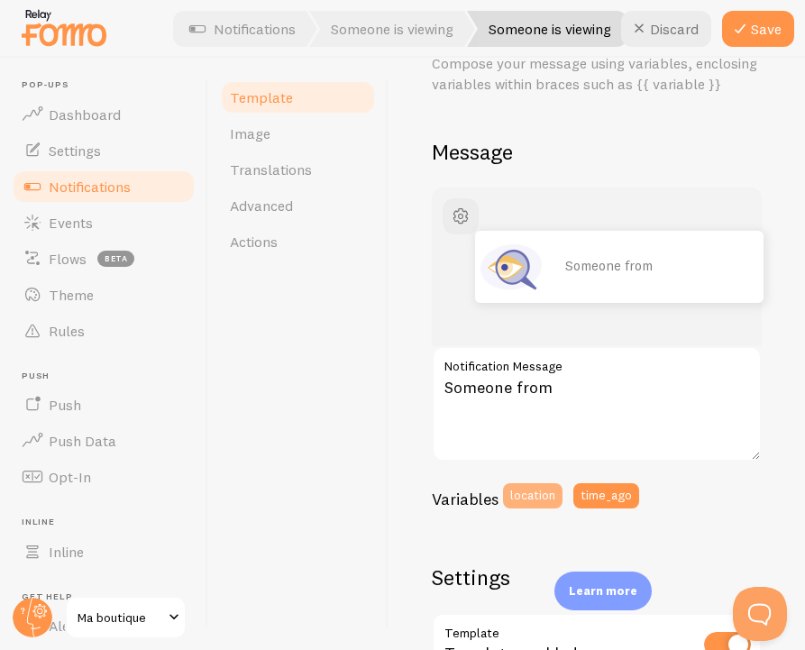
click at [538, 489] on button "location" at bounding box center [533, 495] width 60 height 25
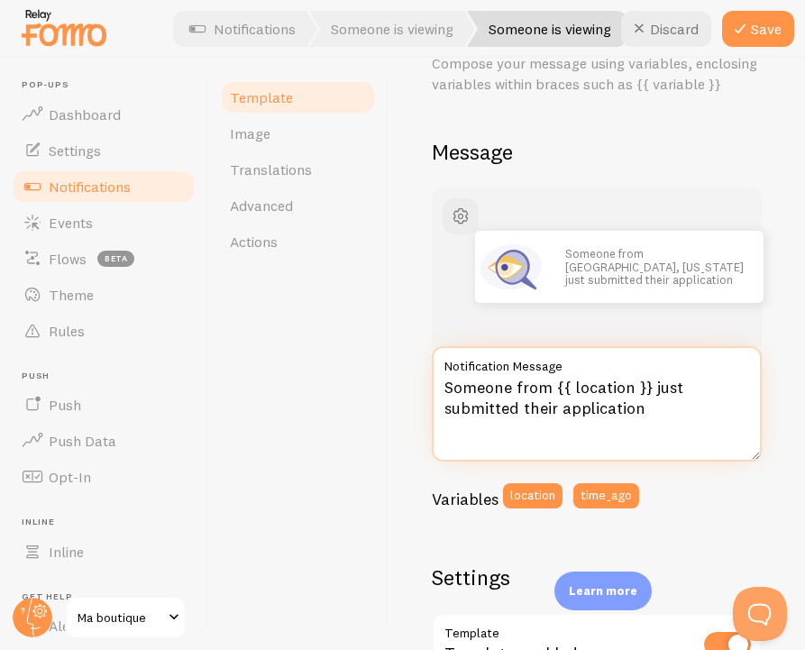
click at [546, 387] on textarea "Someone from {{ location }} just submitted their application" at bounding box center [597, 403] width 330 height 115
drag, startPoint x: 546, startPoint y: 388, endPoint x: 374, endPoint y: 382, distance: 171.5
click at [372, 382] on div "Template Image Translations Advanced Actions Someone is viewing Compose your me…" at bounding box center [506, 354] width 597 height 593
click at [714, 409] on textarea "A player from {{ location }} just submitted their application" at bounding box center [597, 403] width 330 height 115
type textarea "A player from {{ location }} just submitted their application"
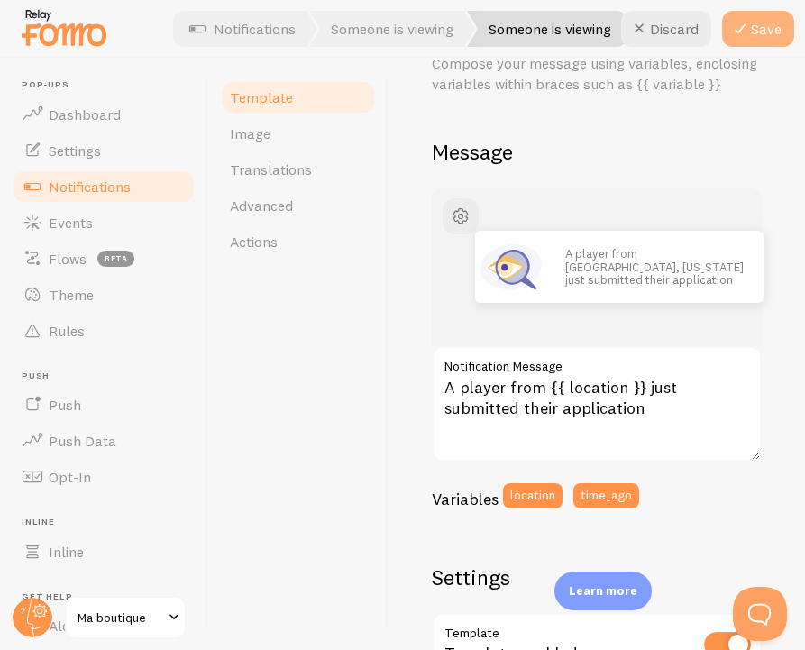
click at [757, 32] on button "Save" at bounding box center [758, 29] width 72 height 36
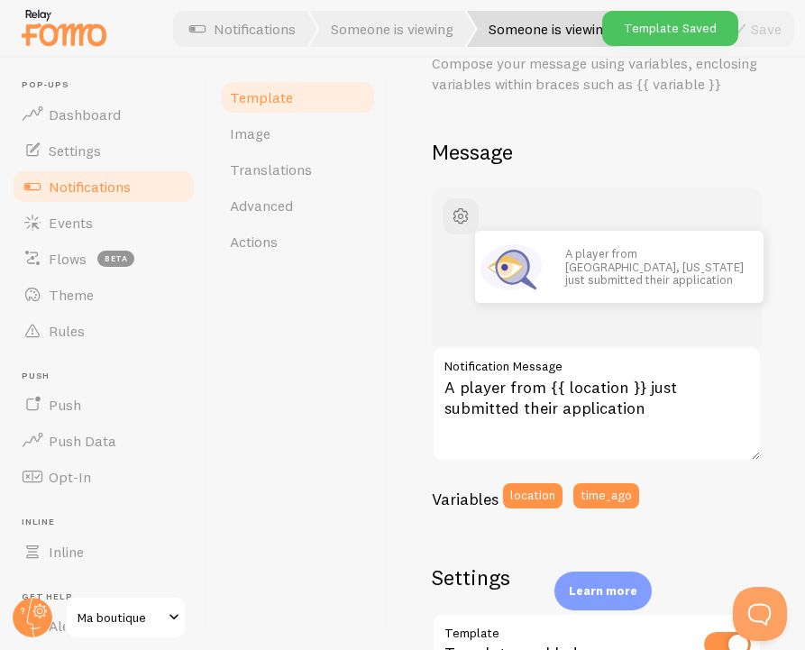
click at [161, 184] on link "Notifications" at bounding box center [104, 187] width 186 height 36
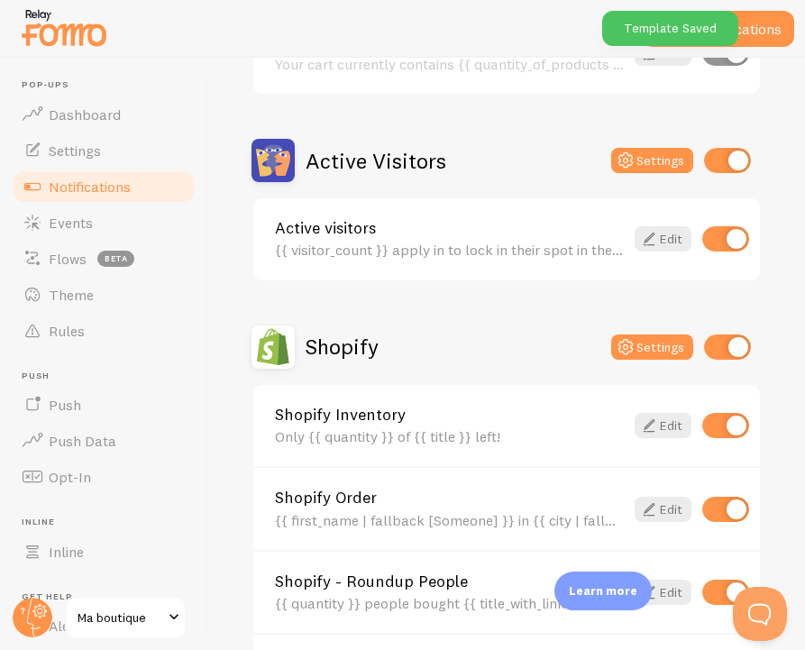
scroll to position [380, 0]
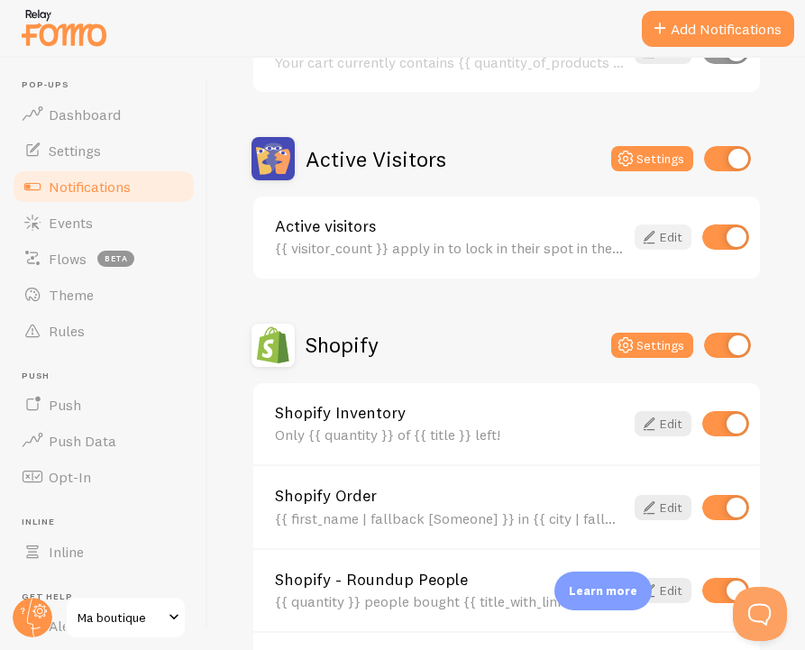
click at [647, 238] on icon at bounding box center [650, 237] width 22 height 22
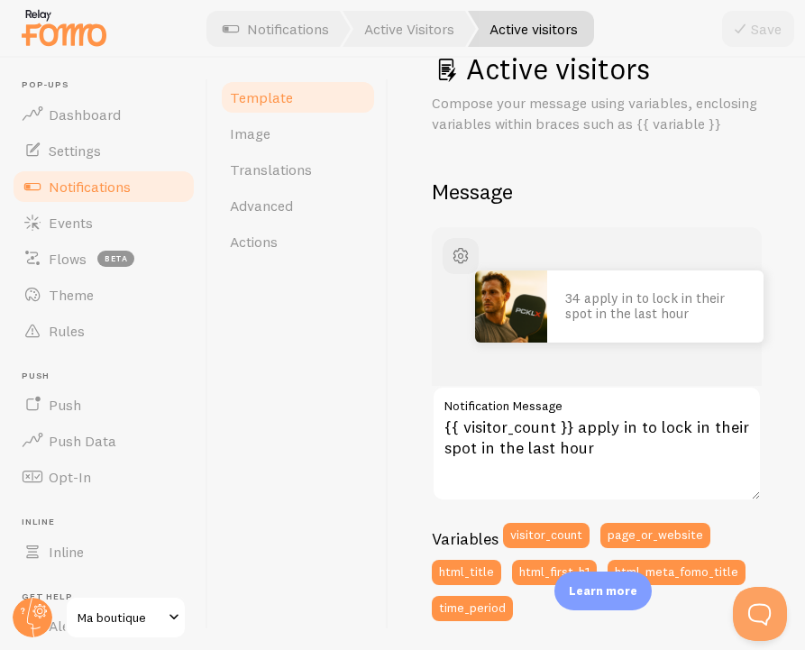
scroll to position [51, 0]
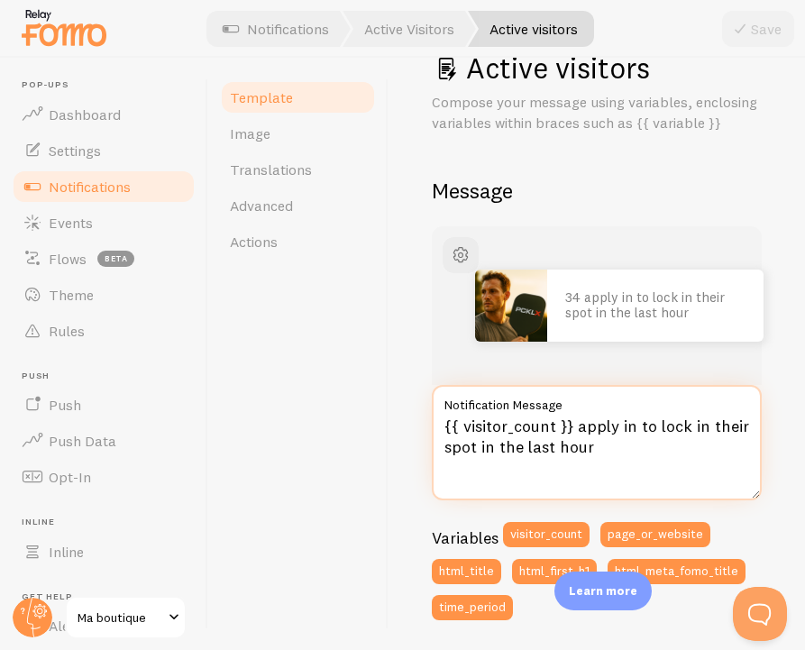
drag, startPoint x: 593, startPoint y: 427, endPoint x: 625, endPoint y: 465, distance: 50.0
click at [654, 479] on textarea "{{ visitor_count }} apply in to lock in their spot in the last hour" at bounding box center [597, 442] width 330 height 115
click at [577, 430] on textarea "{{ visitor_count }} apply in to lock in their spot in the last hour" at bounding box center [597, 442] width 330 height 115
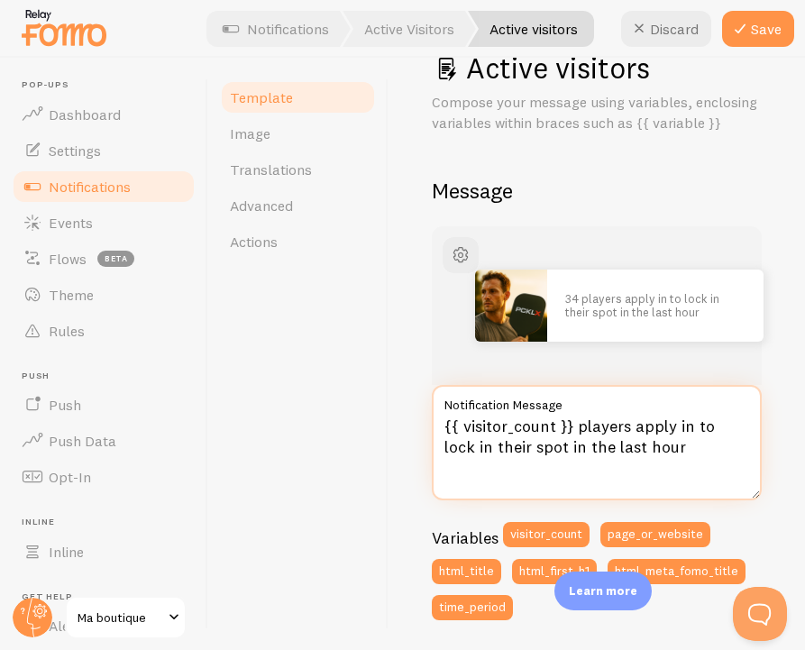
drag, startPoint x: 641, startPoint y: 422, endPoint x: 726, endPoint y: 461, distance: 93.2
click at [727, 462] on textarea "{{ visitor_count }} players apply in to lock in their spot in the last hour" at bounding box center [597, 442] width 330 height 115
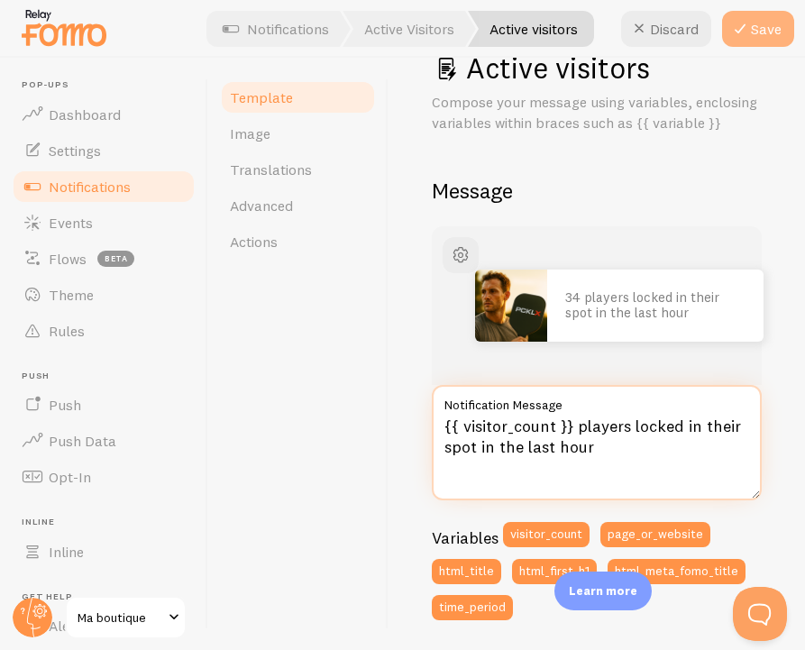
type textarea "{{ visitor_count }} players locked in their spot in the last hour"
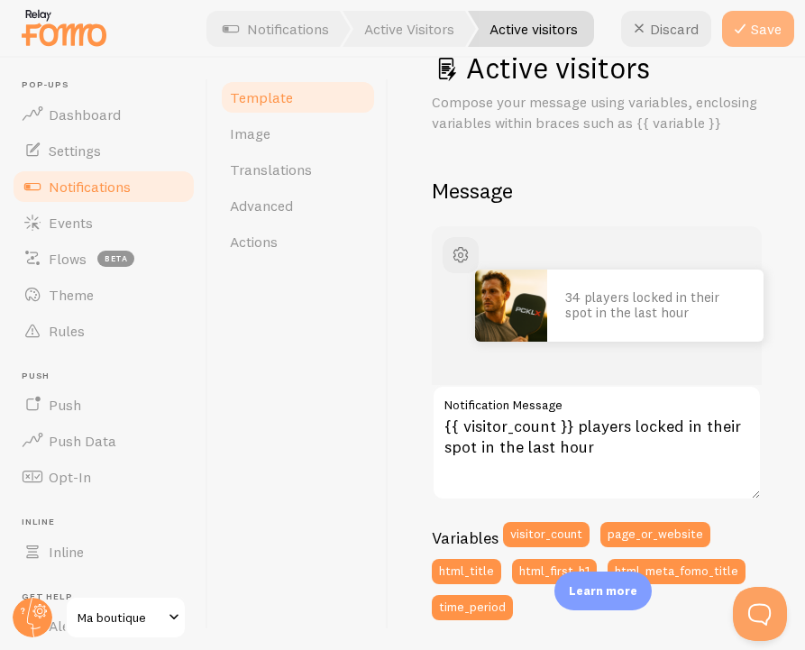
click at [750, 38] on icon at bounding box center [741, 29] width 22 height 22
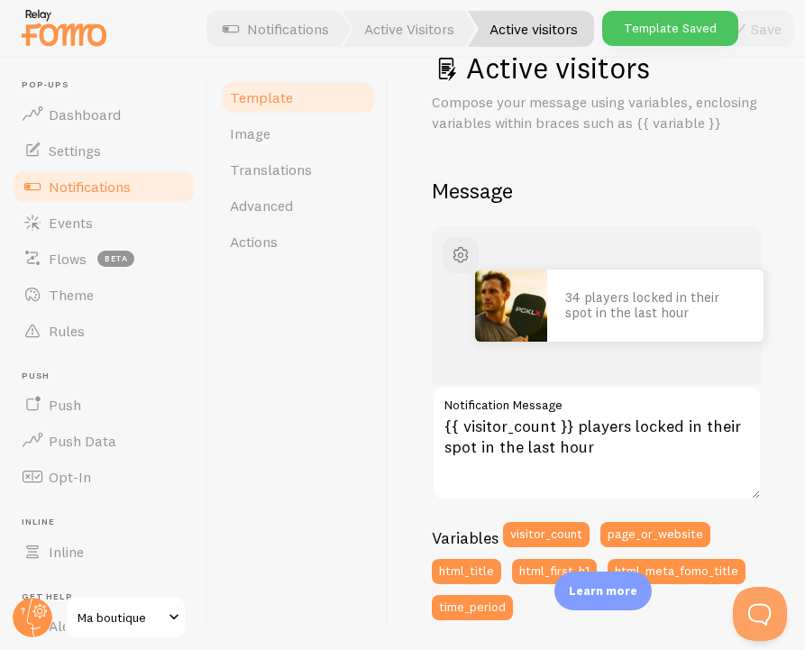
click at [137, 192] on link "Notifications" at bounding box center [104, 187] width 186 height 36
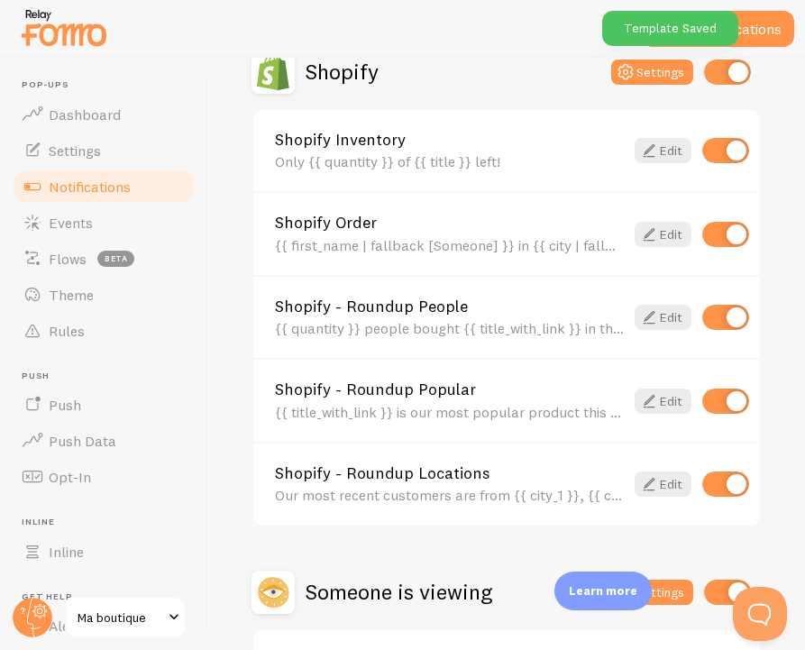
scroll to position [803, 0]
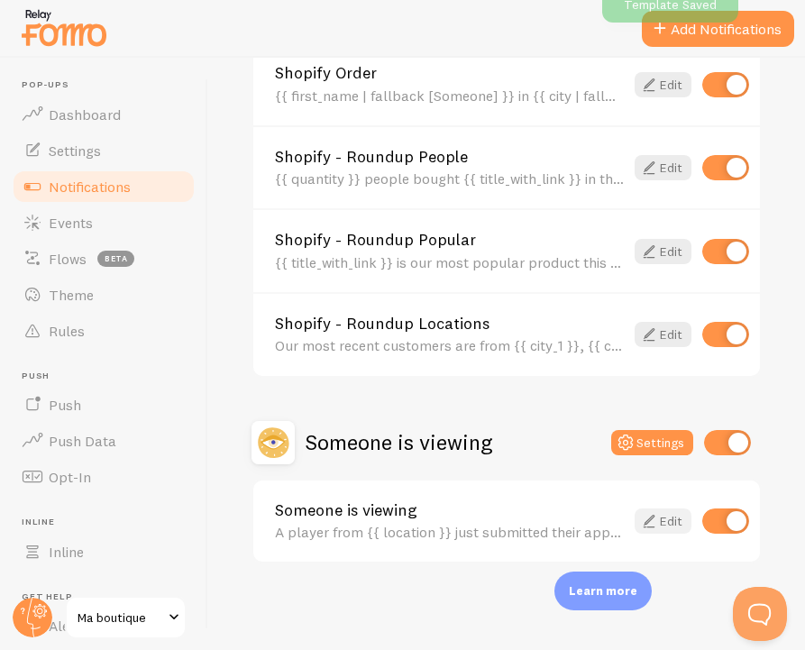
click at [665, 529] on link "Edit" at bounding box center [663, 521] width 57 height 25
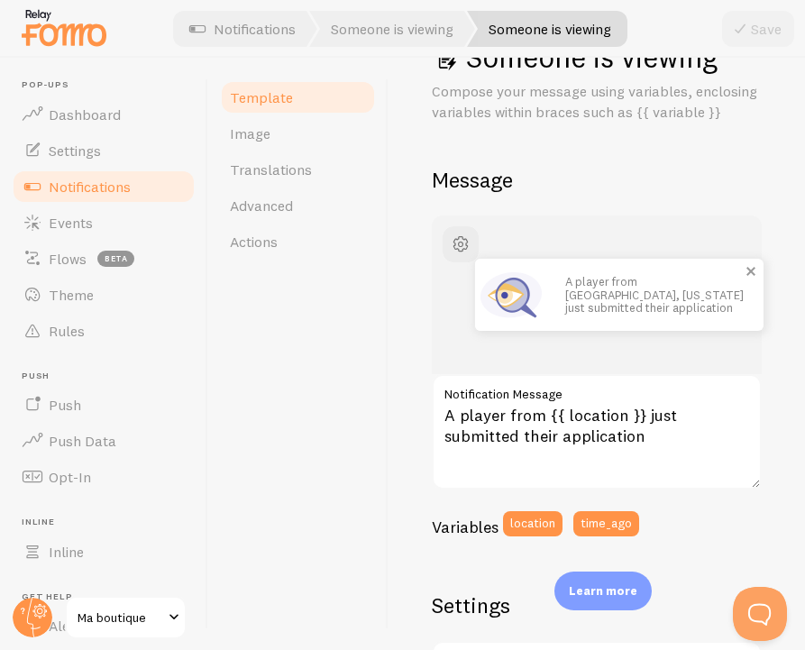
scroll to position [78, 0]
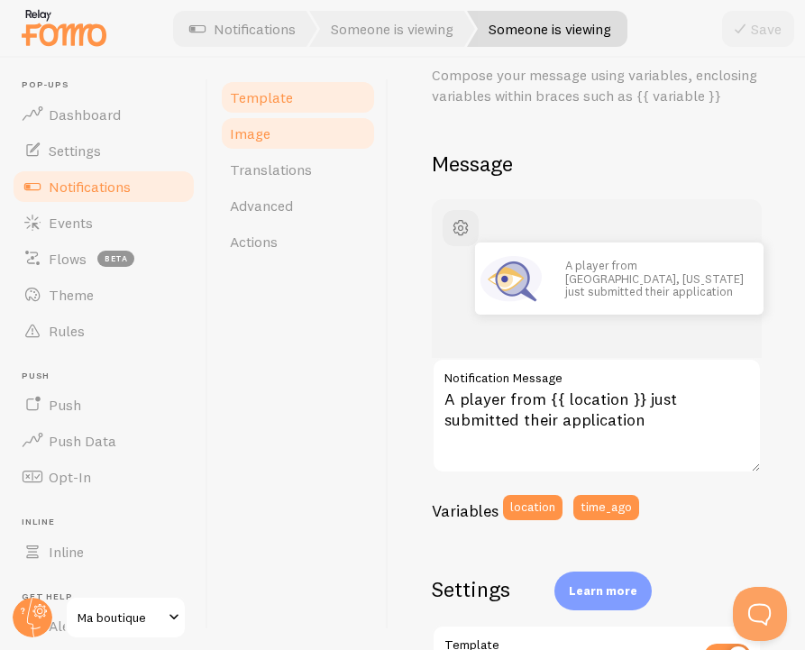
click at [327, 135] on link "Image" at bounding box center [298, 133] width 158 height 36
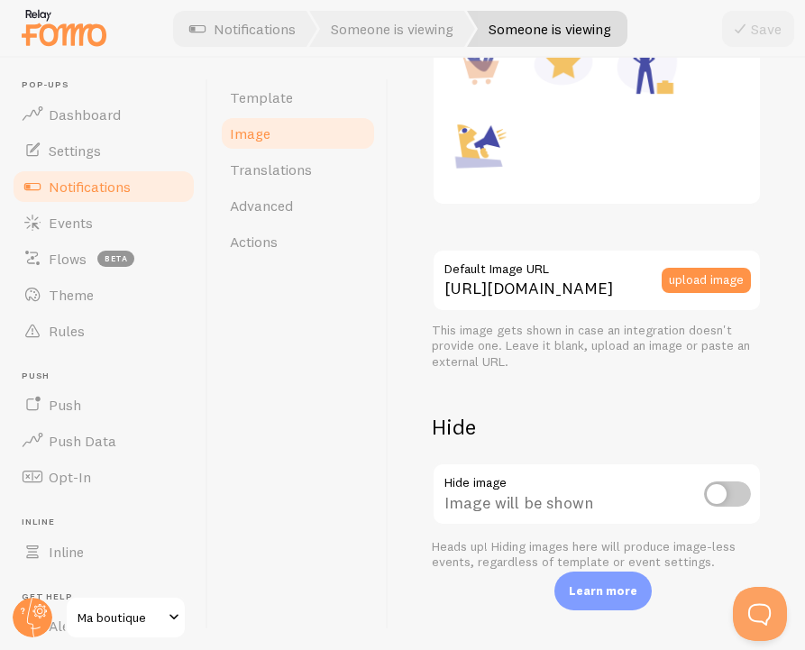
scroll to position [555, 0]
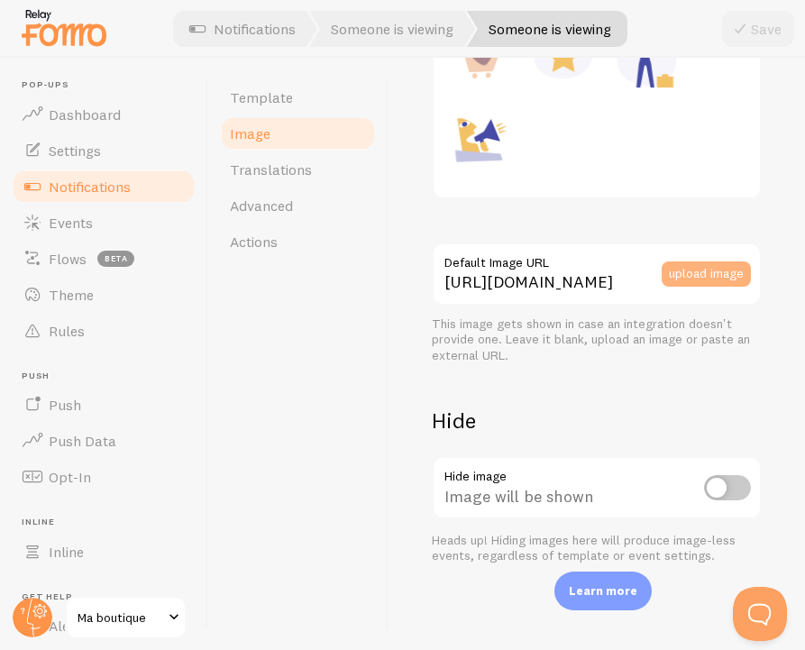
click at [685, 262] on button "upload image" at bounding box center [706, 274] width 89 height 25
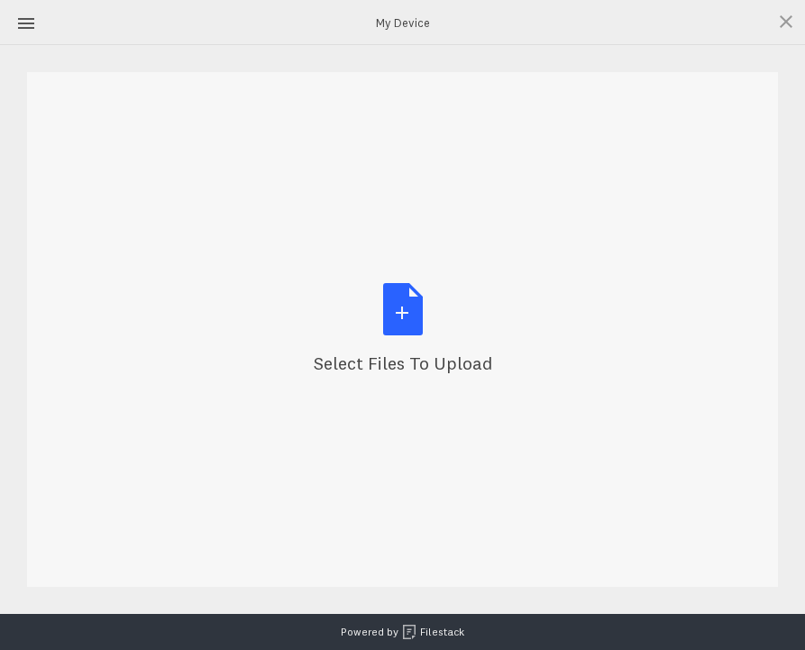
click at [459, 313] on div "Select Files to Upload or Drag and Drop, Copy and Paste Files" at bounding box center [403, 329] width 179 height 93
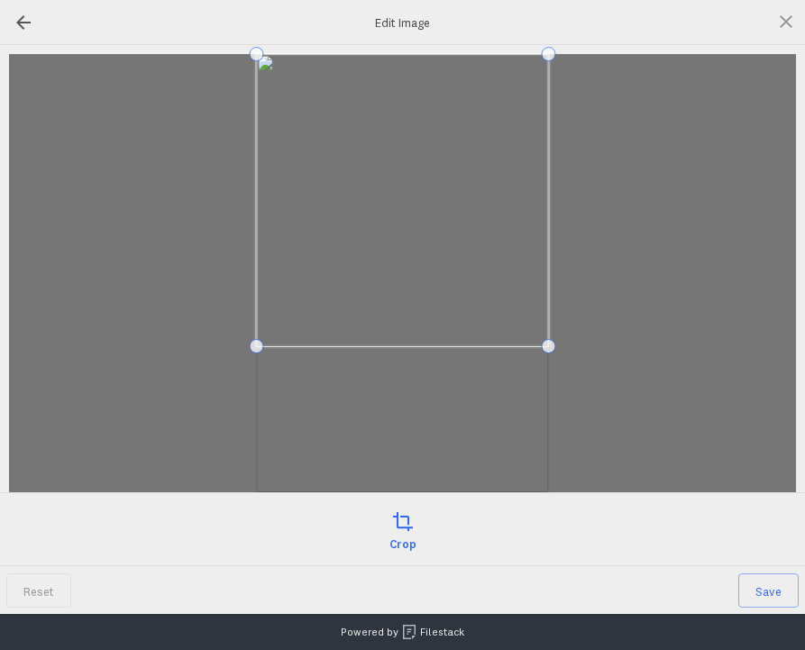
click at [499, 262] on span at bounding box center [403, 200] width 292 height 292
click at [760, 578] on span "Save" at bounding box center [769, 591] width 60 height 34
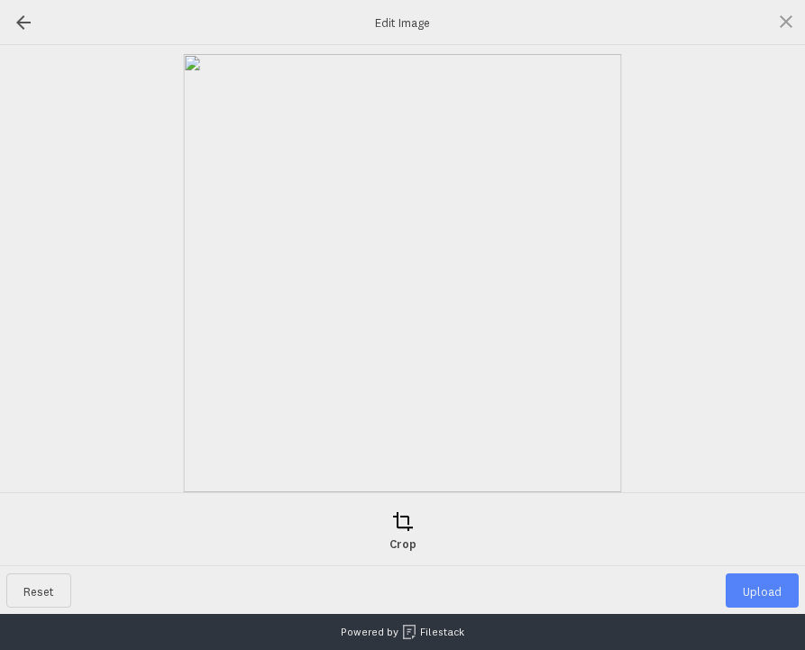
click at [767, 590] on span "Upload" at bounding box center [762, 591] width 73 height 34
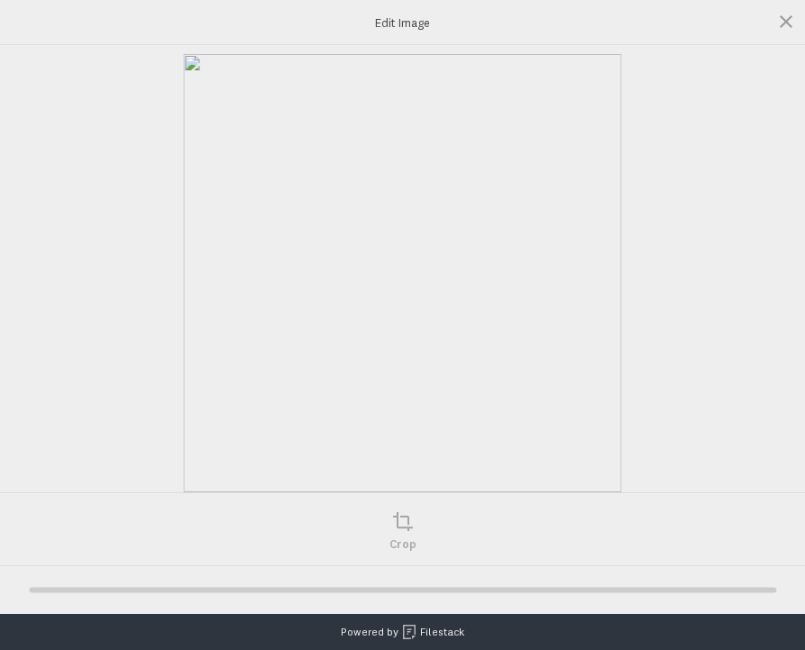
type input "[URL][DOMAIN_NAME][DOMAIN_NAME]"
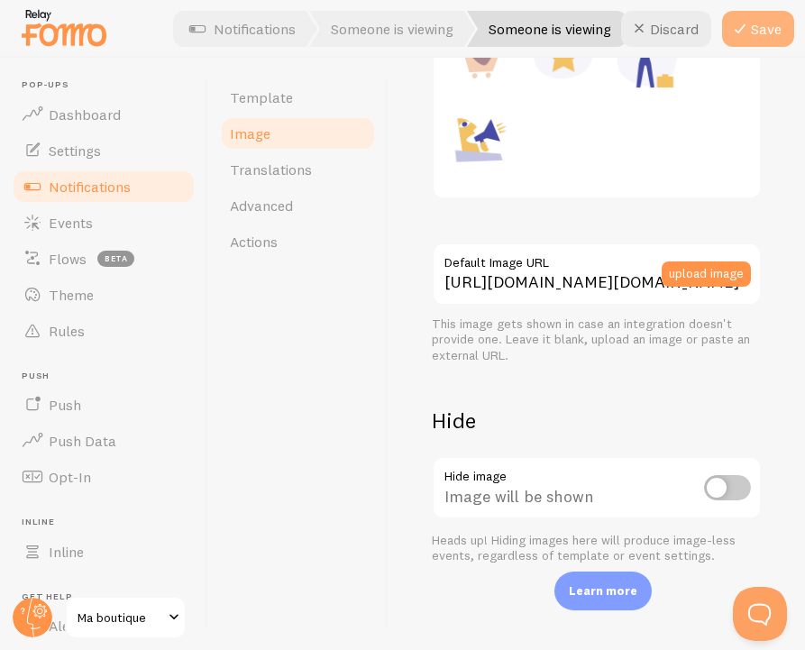
click at [750, 18] on icon at bounding box center [741, 29] width 22 height 22
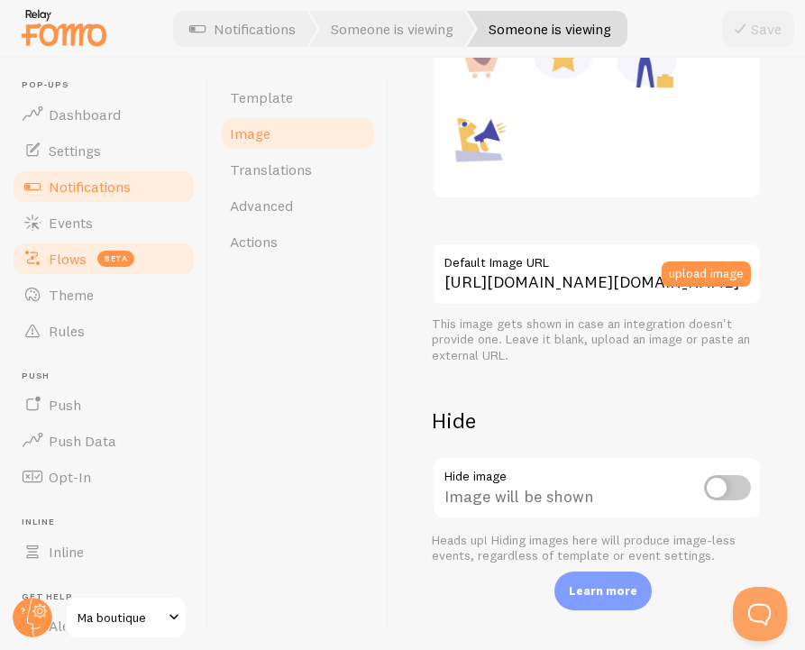
click at [115, 258] on span "beta" at bounding box center [115, 259] width 37 height 16
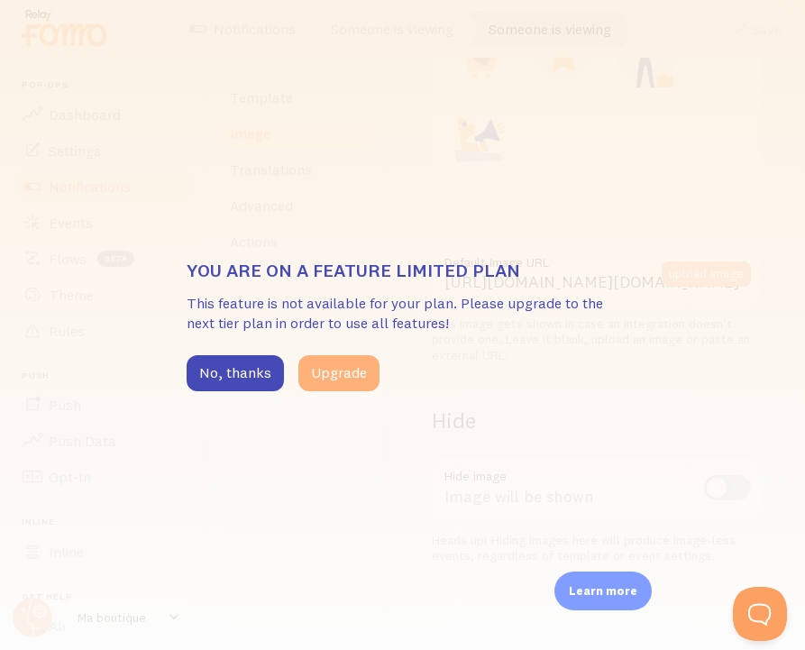
click at [338, 368] on button "Upgrade" at bounding box center [339, 373] width 81 height 36
